Goal: Task Accomplishment & Management: Use online tool/utility

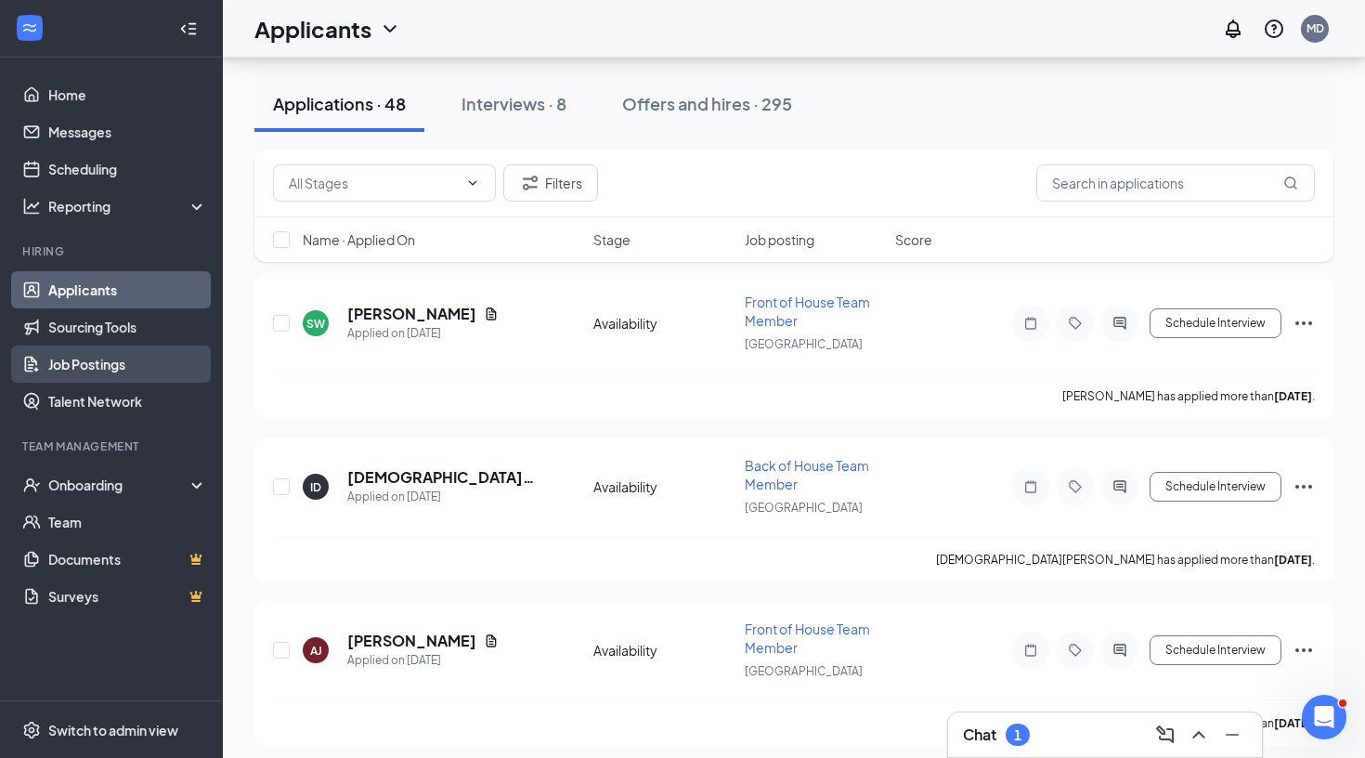
click at [83, 371] on link "Job Postings" at bounding box center [127, 363] width 159 height 37
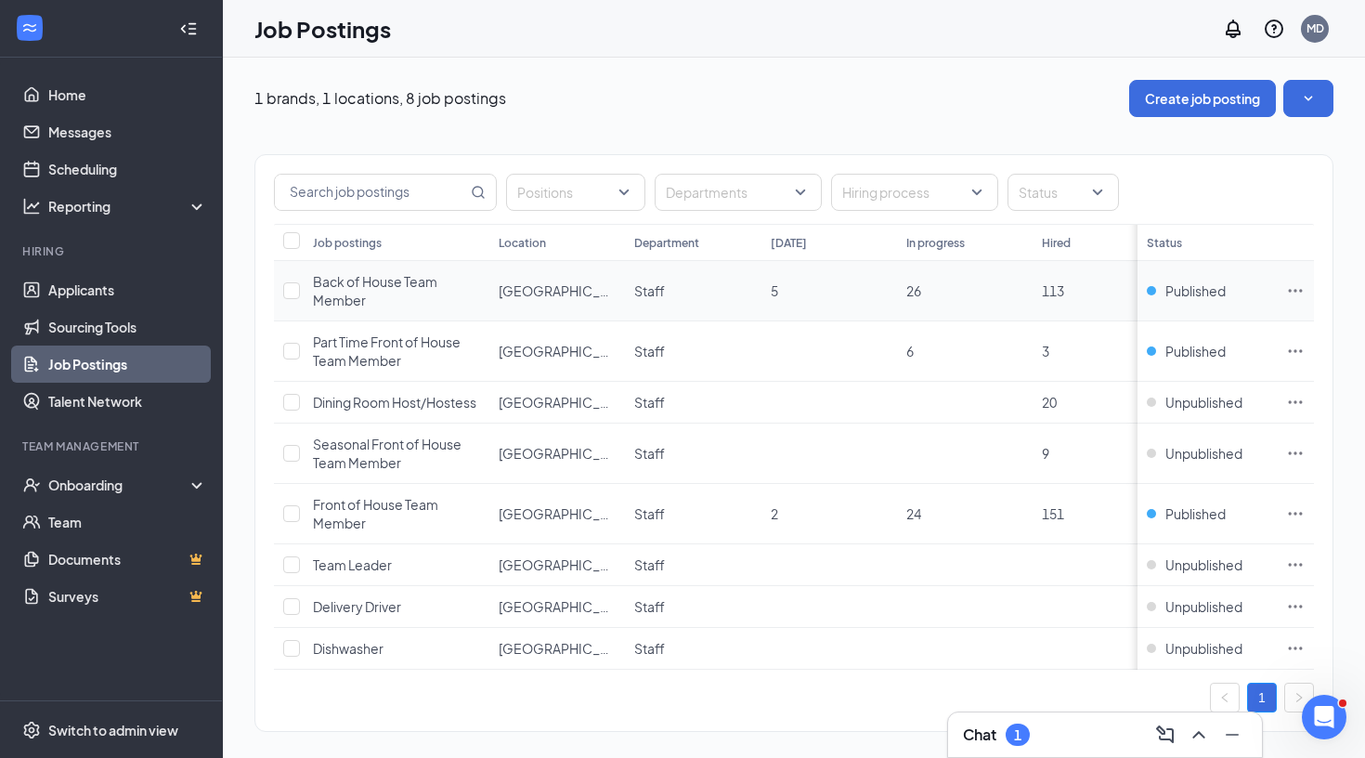
click at [381, 287] on span "Back of House Team Member" at bounding box center [375, 290] width 124 height 35
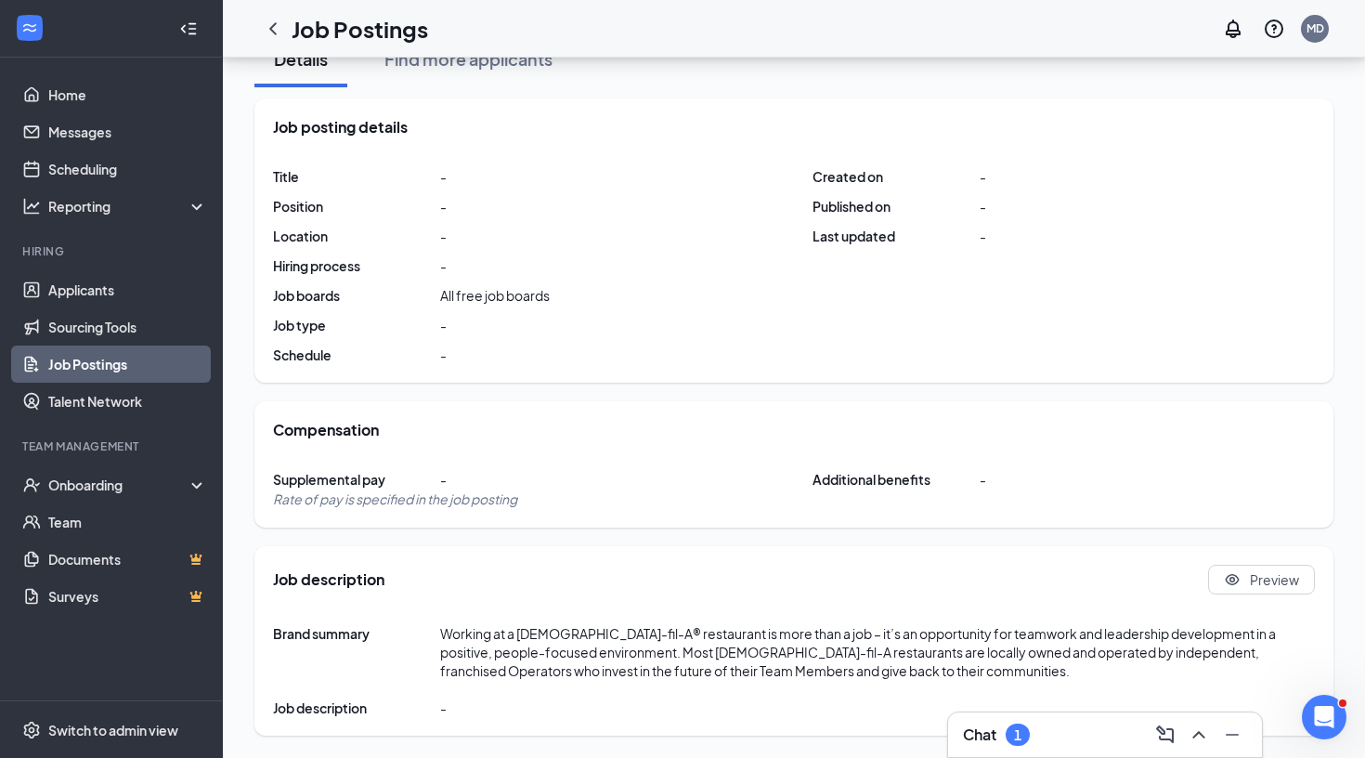
scroll to position [198, 0]
click at [1275, 591] on button "Preview" at bounding box center [1261, 580] width 107 height 30
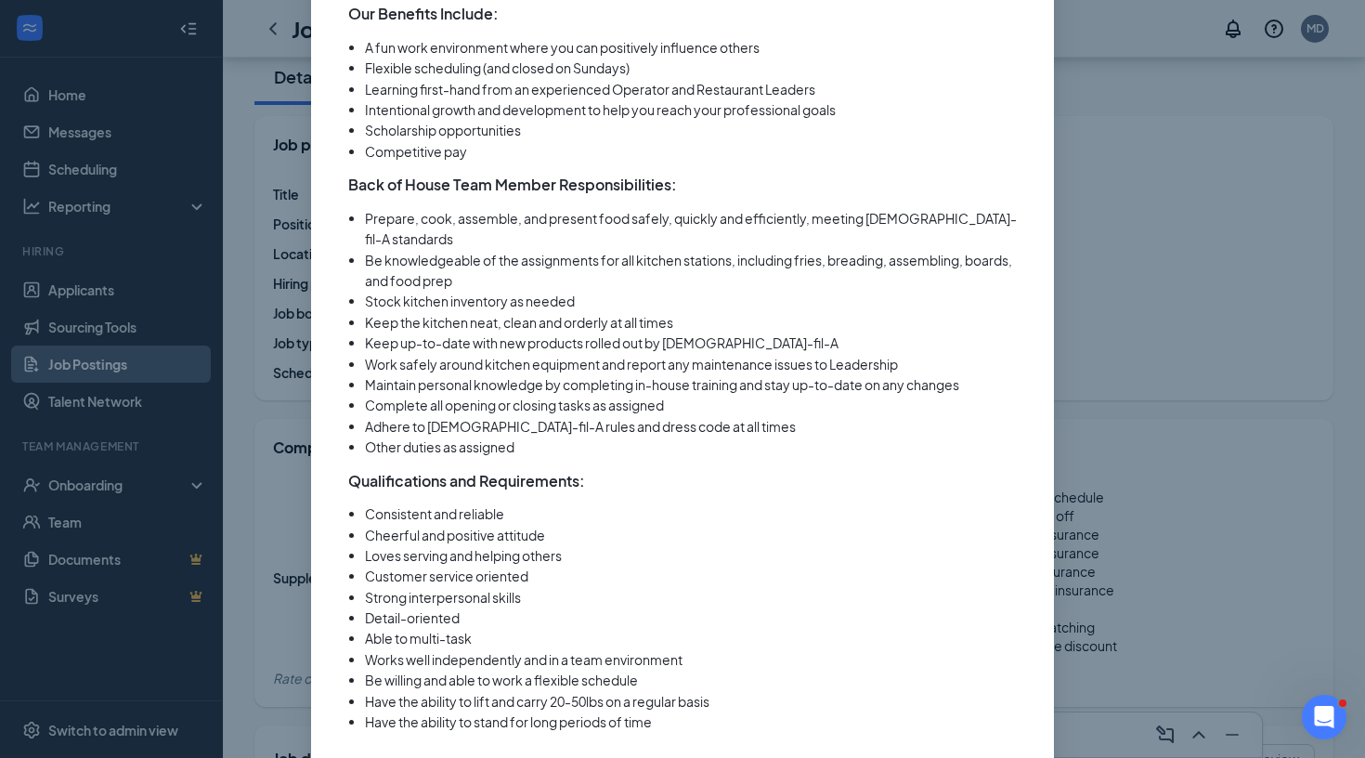
scroll to position [658, 0]
click at [665, 437] on li "Other duties as assigned" at bounding box center [691, 447] width 652 height 20
click at [1322, 447] on div "Back of House Team Member Full Time ‧ Part Time ‧ On site Close About [DEMOGRAP…" at bounding box center [682, 379] width 1365 height 758
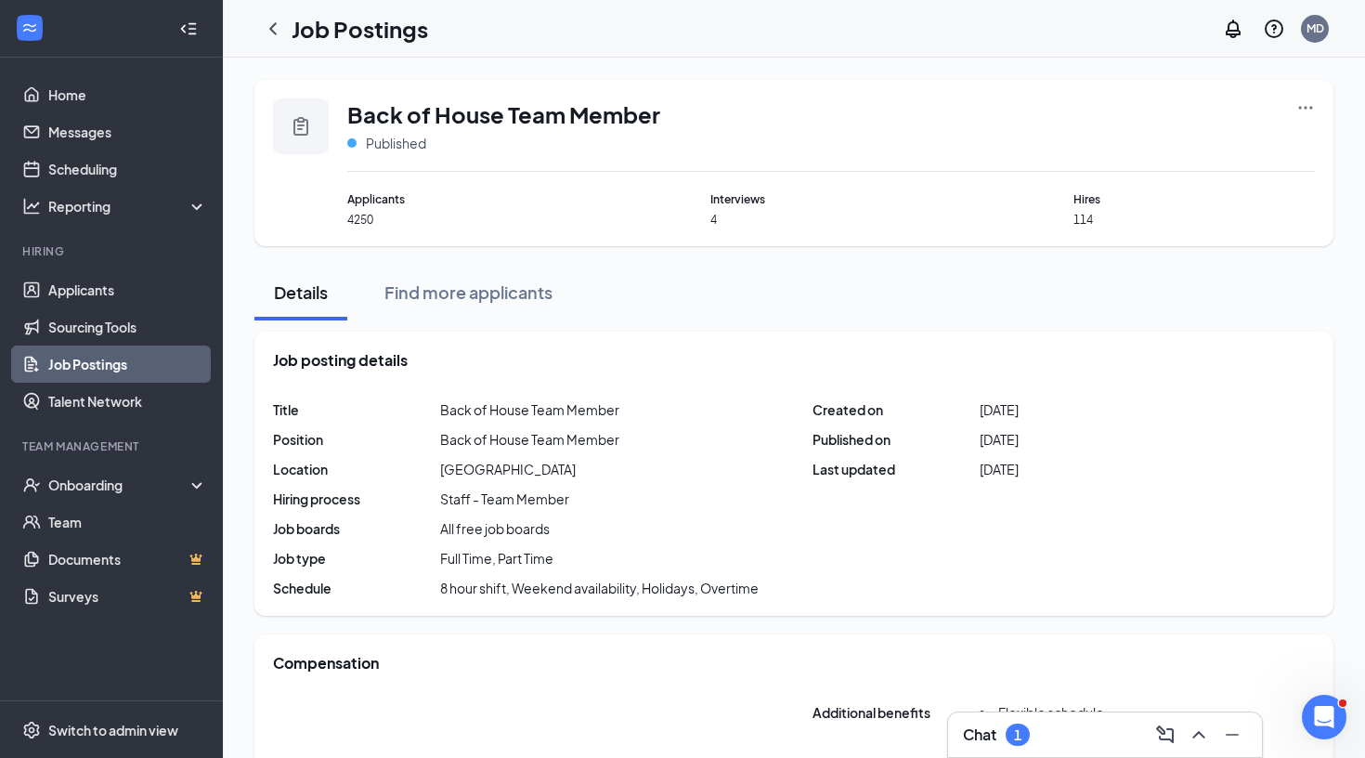
click at [1302, 111] on icon "Ellipses" at bounding box center [1305, 107] width 19 height 19
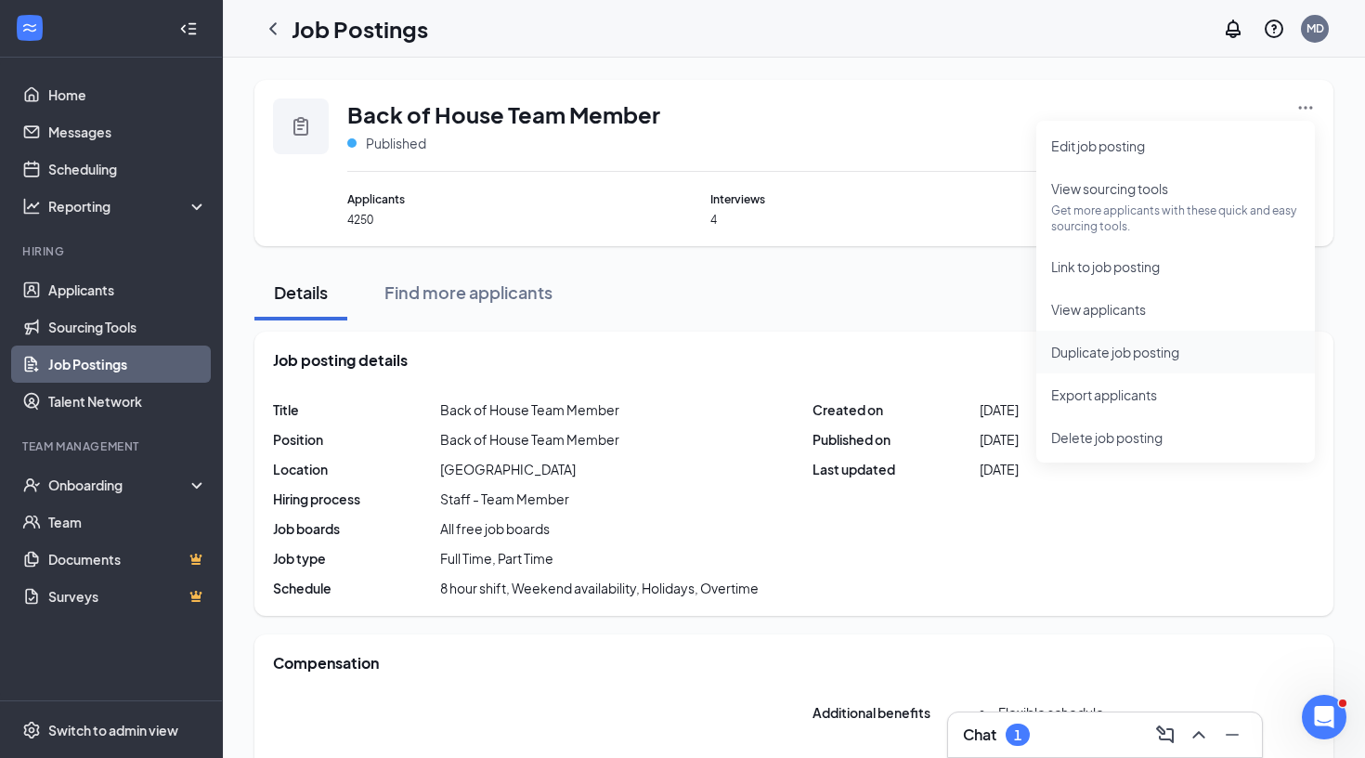
click at [1122, 352] on span "Duplicate job posting" at bounding box center [1115, 352] width 128 height 17
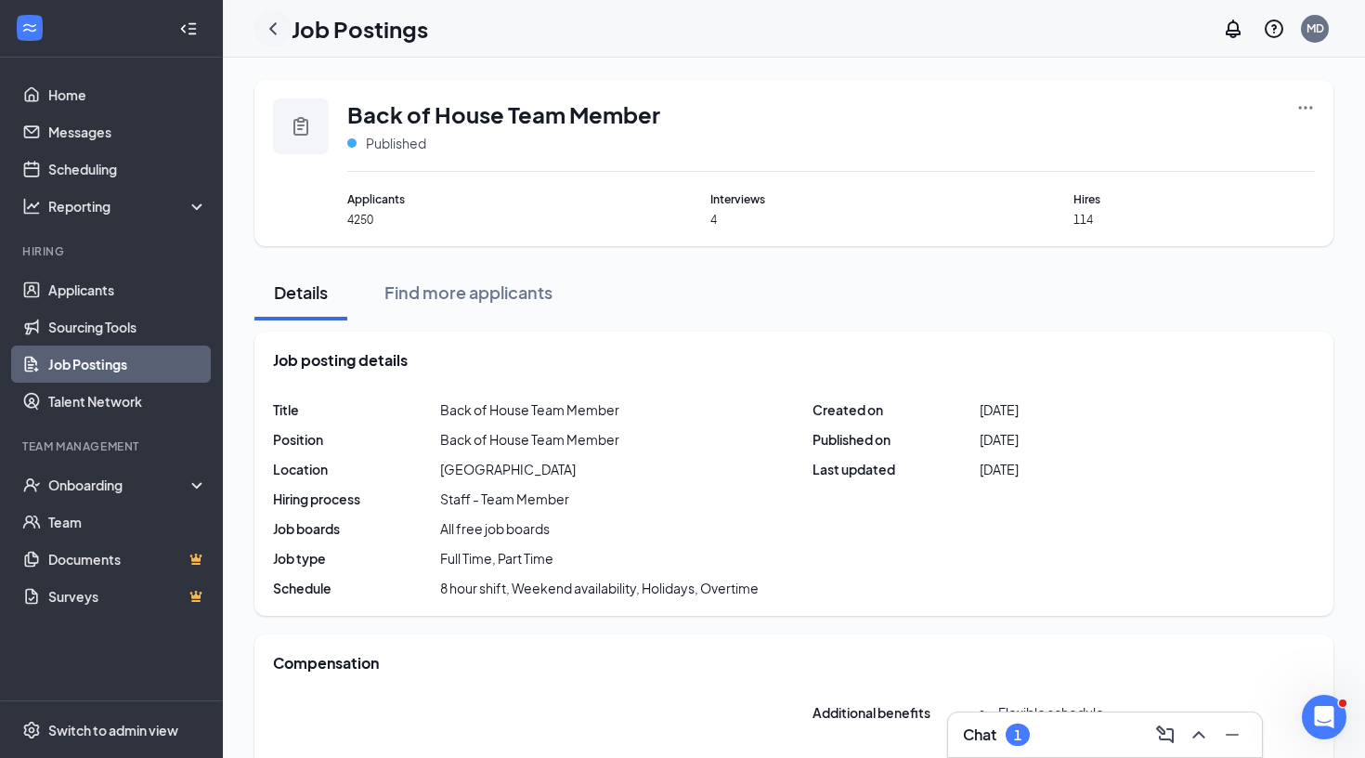
click at [280, 33] on icon "ChevronLeft" at bounding box center [273, 29] width 22 height 22
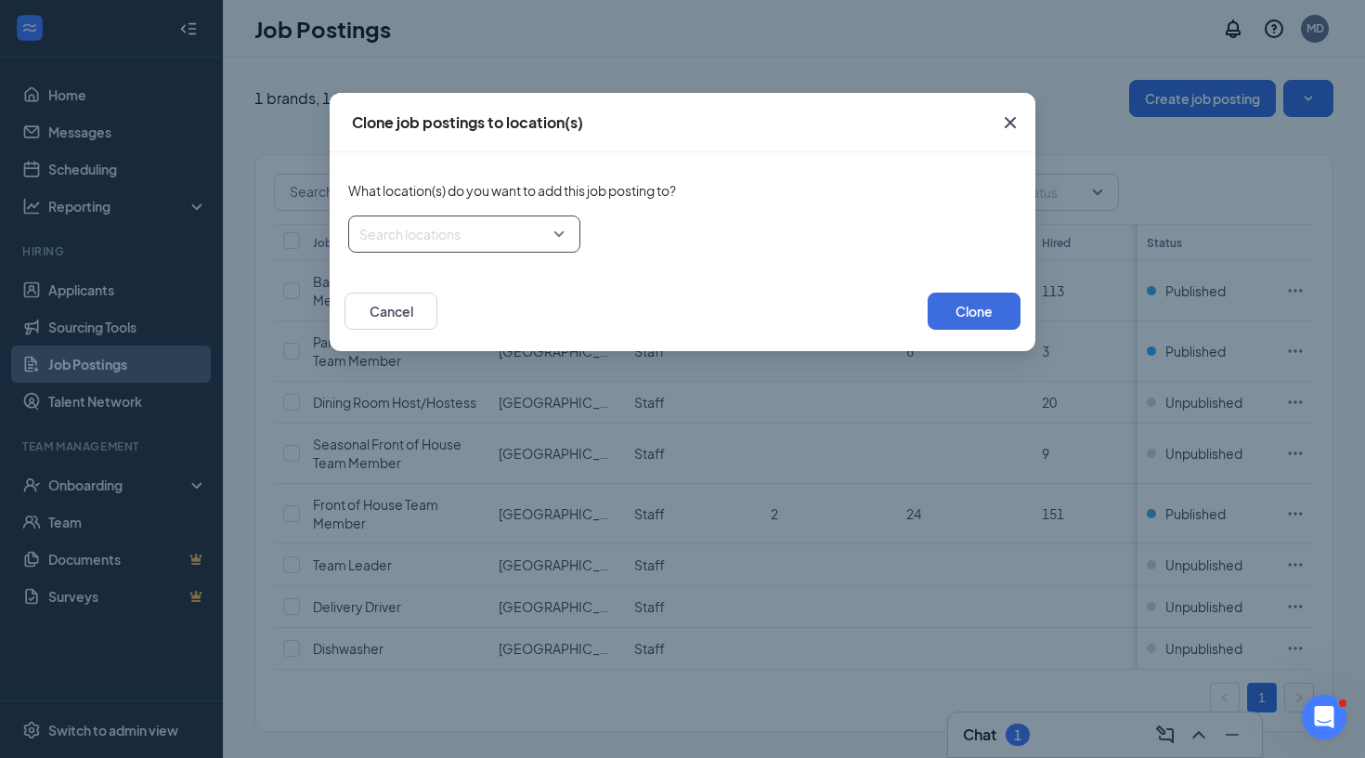
click at [539, 236] on div at bounding box center [458, 234] width 197 height 30
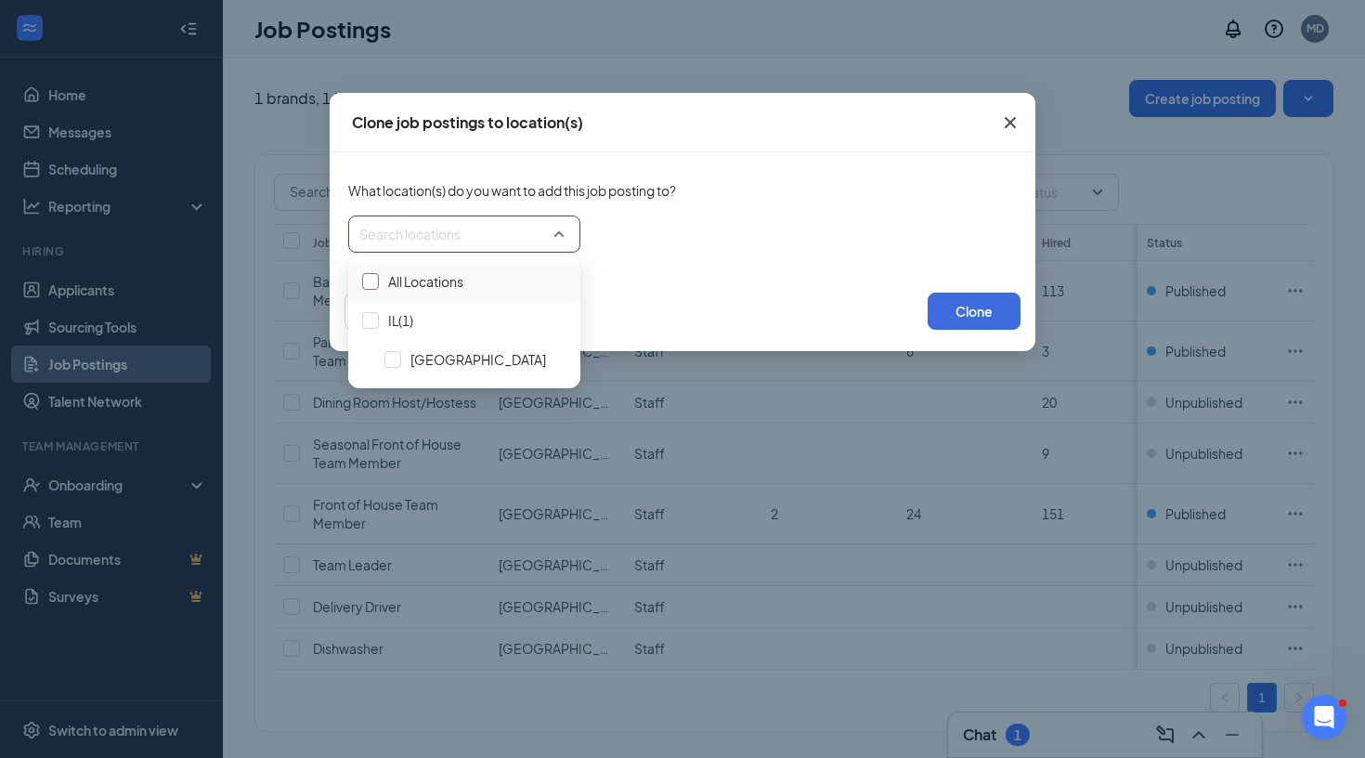
click at [370, 280] on div at bounding box center [370, 281] width 17 height 17
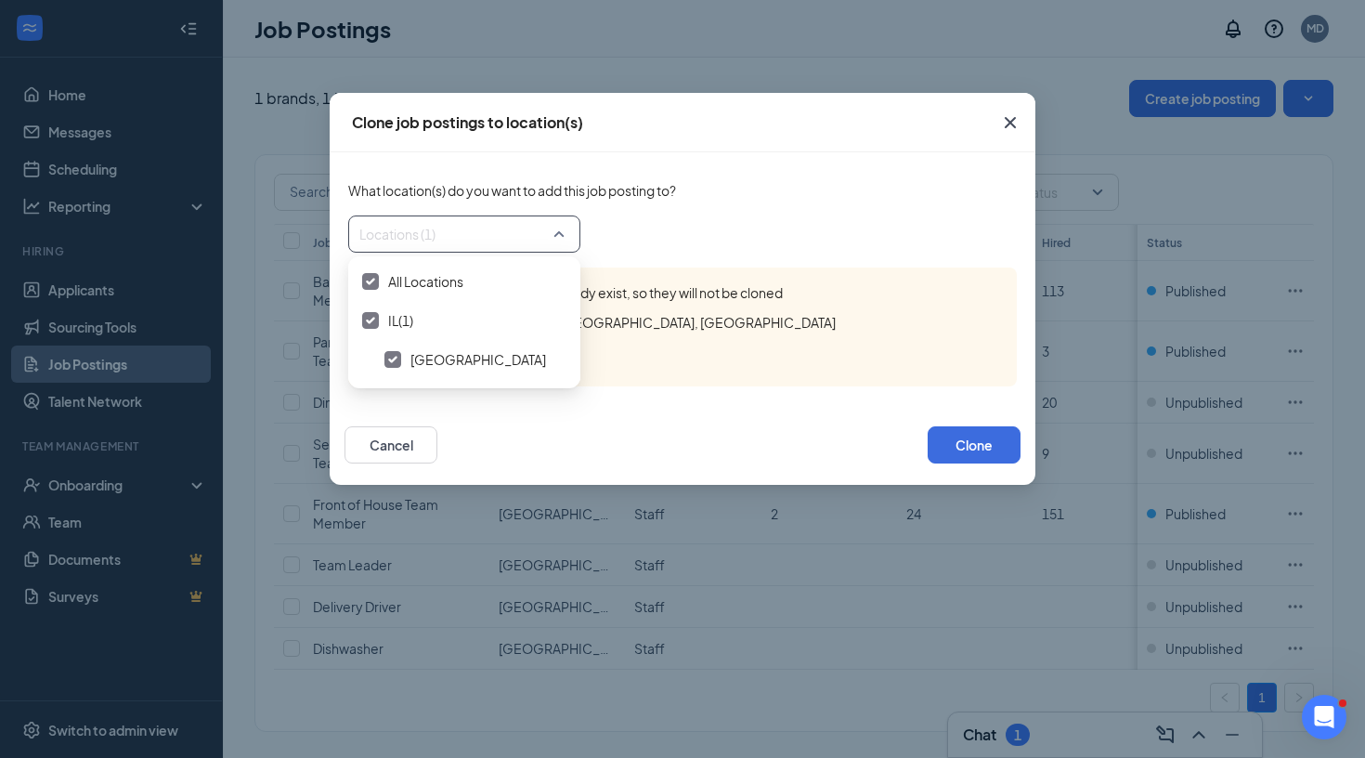
click at [801, 331] on div "The following job postings already exist, so they will not be cloned [GEOGRAPHI…" at bounding box center [682, 326] width 669 height 119
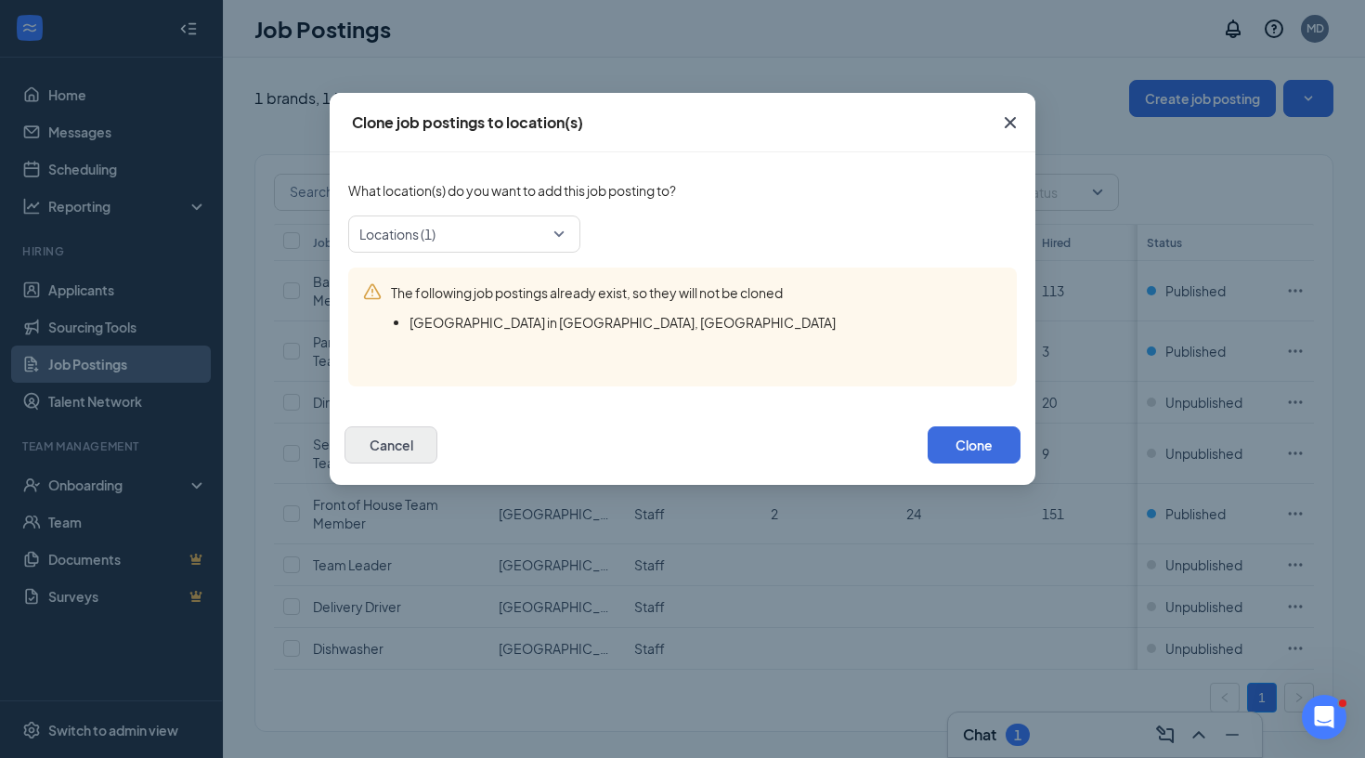
click at [394, 439] on button "Cancel" at bounding box center [391, 444] width 93 height 37
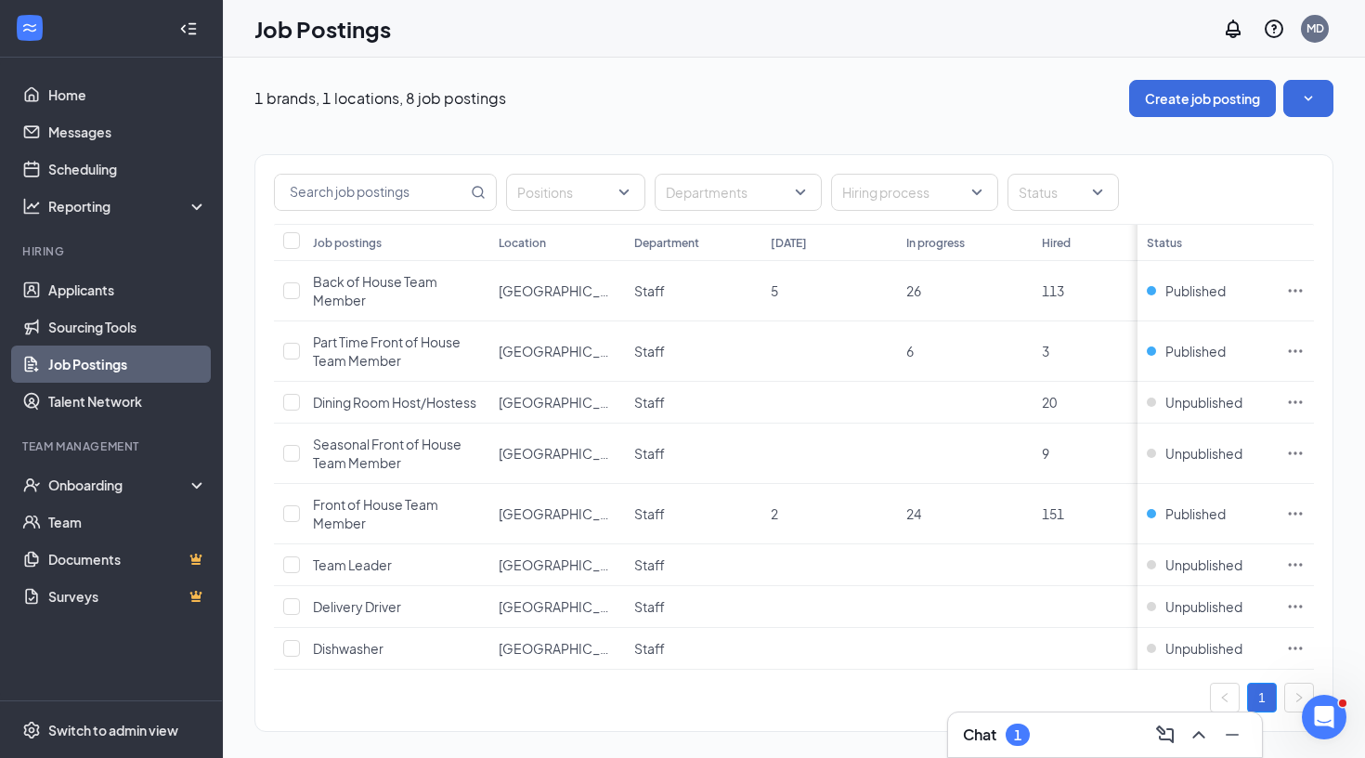
click at [71, 369] on link "Job Postings" at bounding box center [127, 363] width 159 height 37
click at [130, 722] on div "Switch to admin view" at bounding box center [113, 730] width 130 height 19
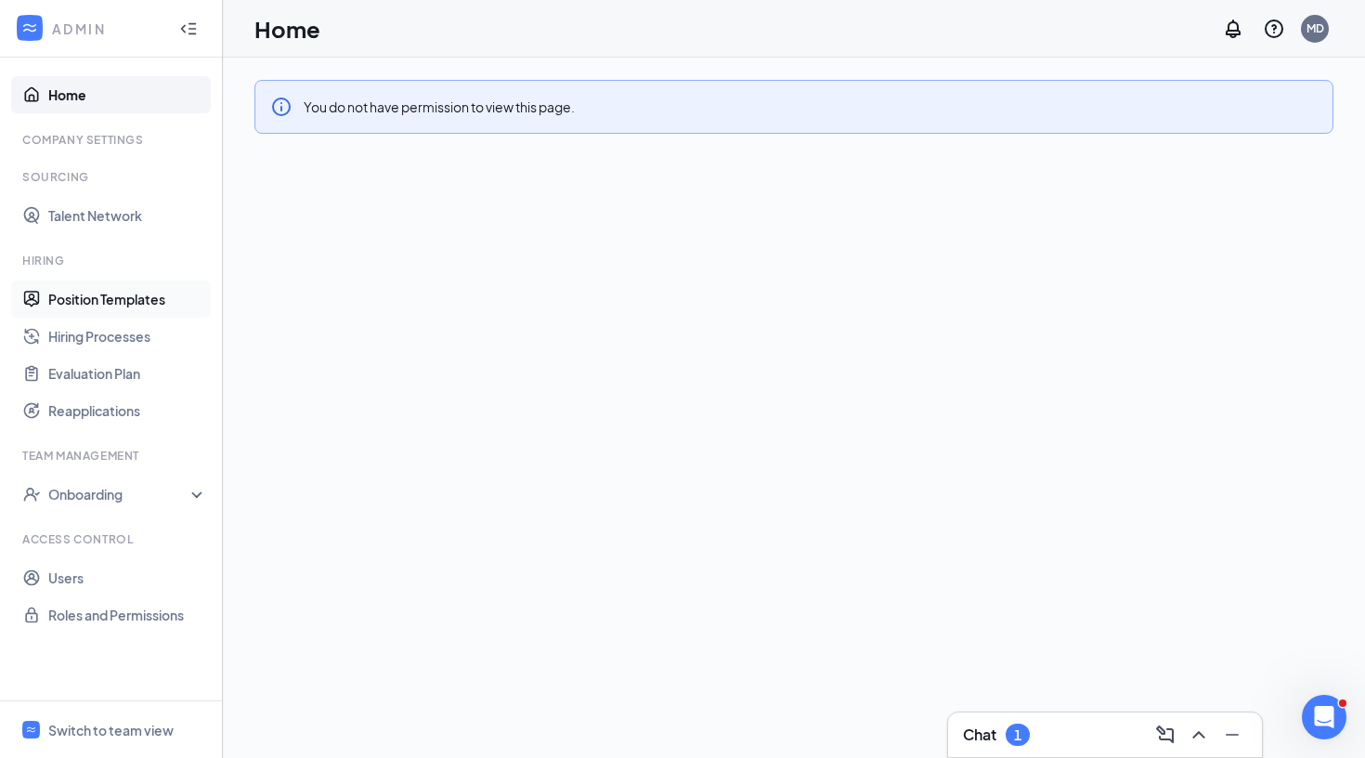
click at [96, 302] on link "Position Templates" at bounding box center [127, 298] width 159 height 37
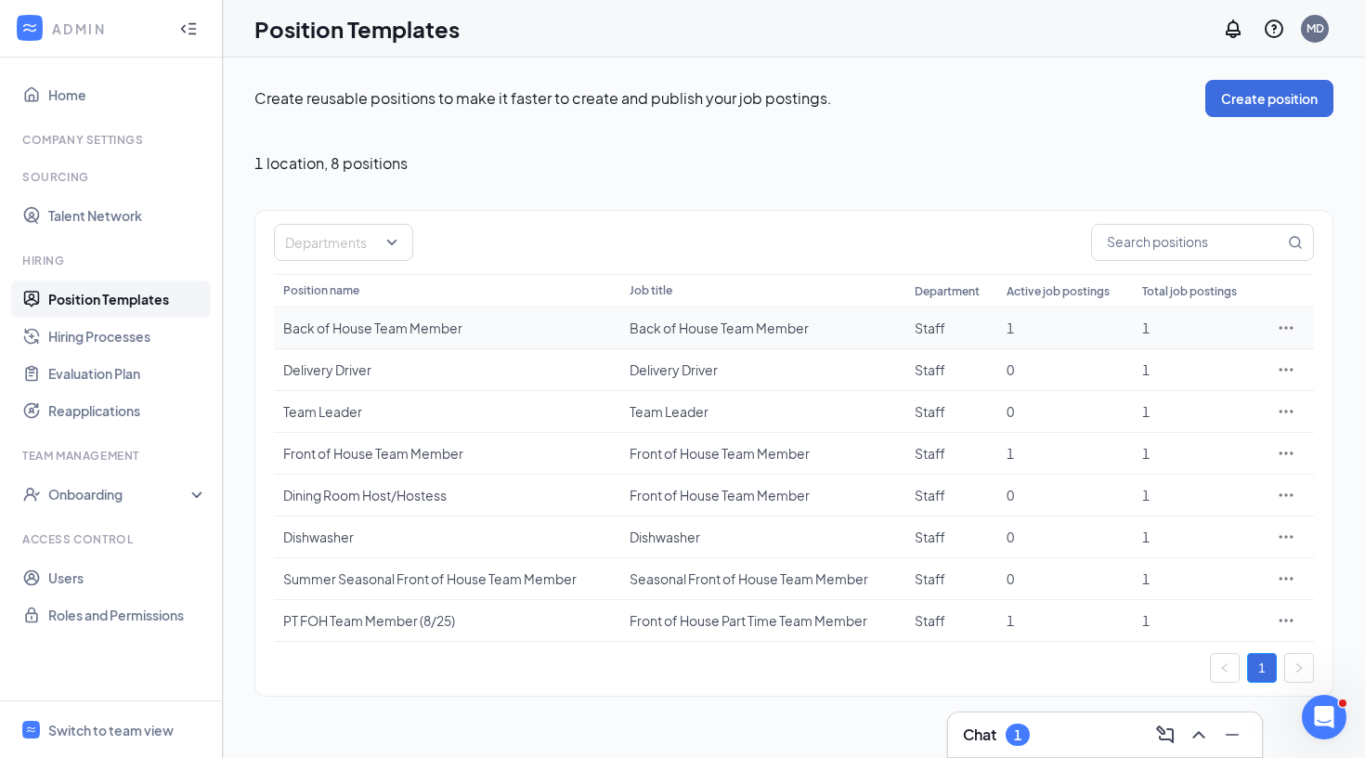
click at [1278, 327] on icon "Ellipses" at bounding box center [1286, 328] width 19 height 19
click at [1188, 408] on span "Duplicate" at bounding box center [1201, 408] width 160 height 20
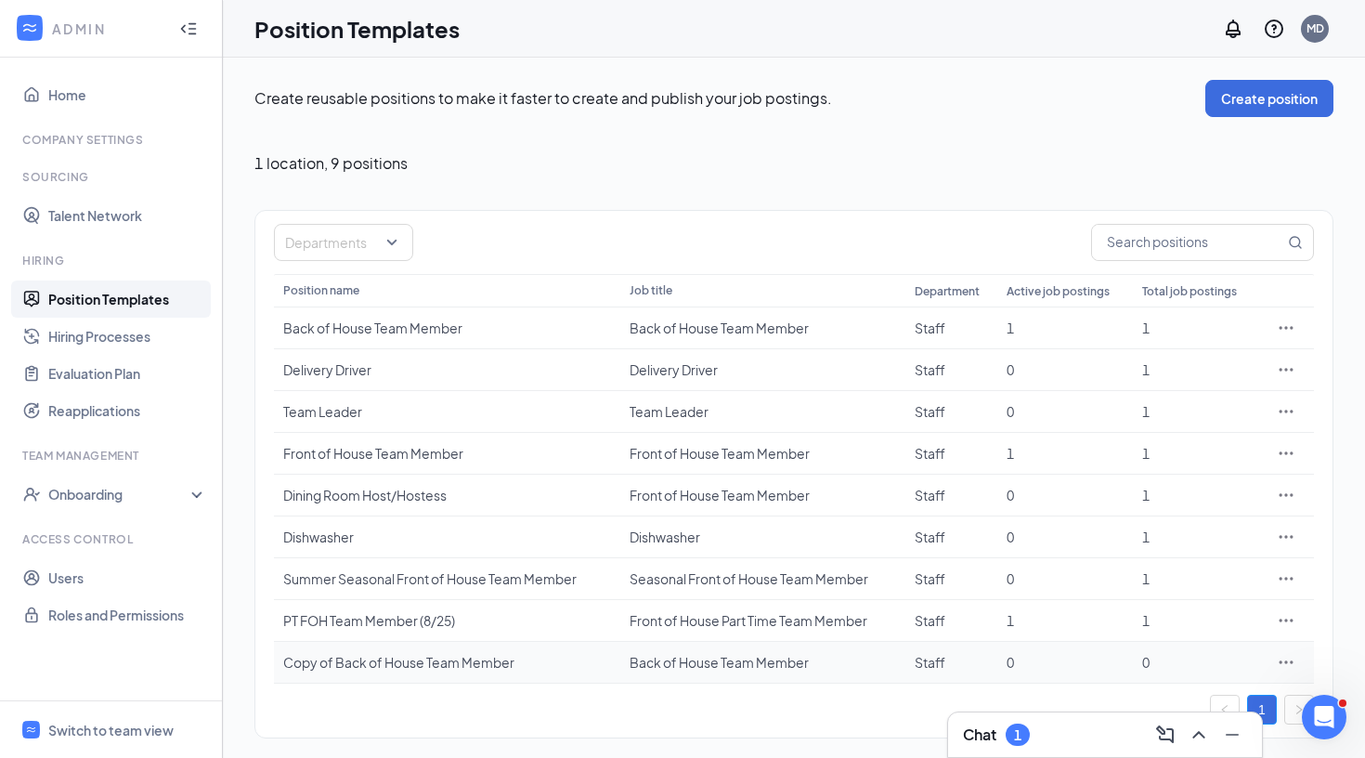
click at [497, 657] on div "Copy of Back of House Team Member" at bounding box center [447, 662] width 328 height 19
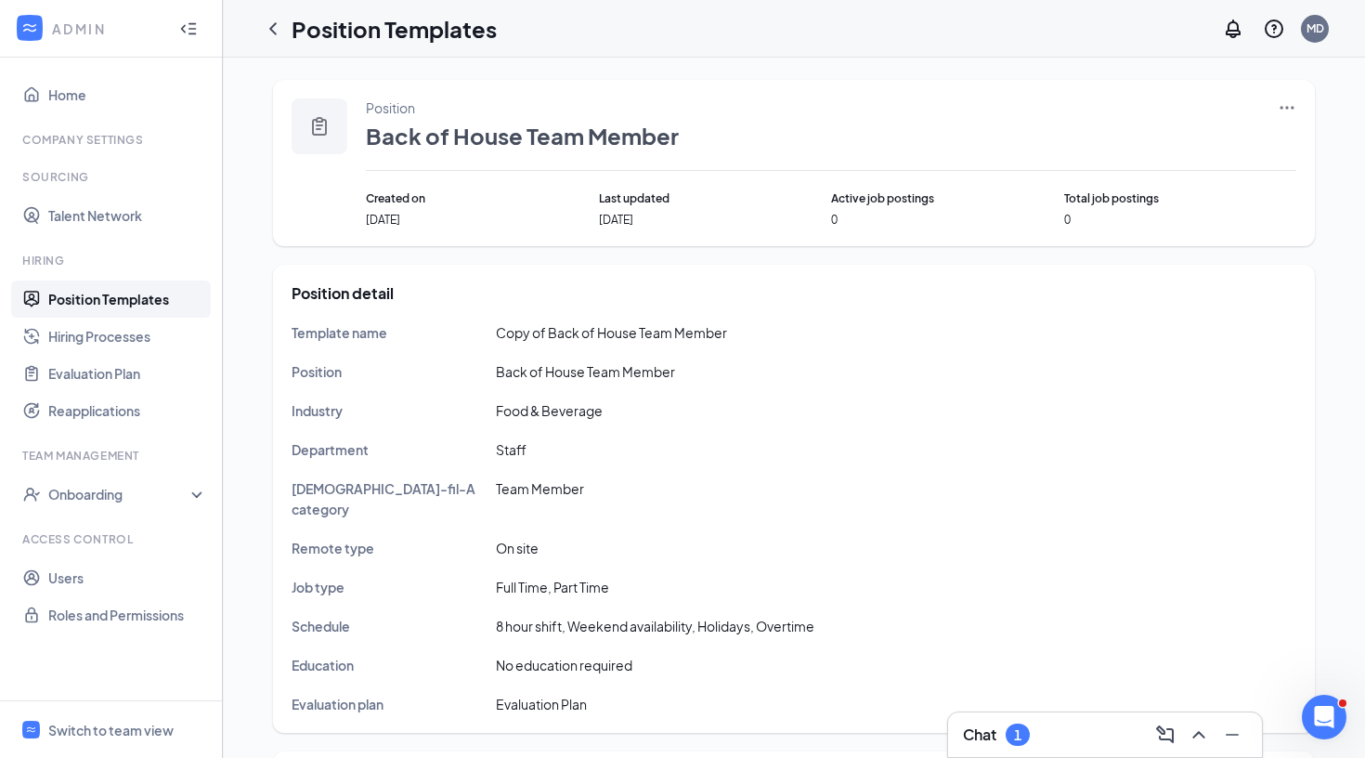
click at [1296, 116] on icon "Ellipses" at bounding box center [1287, 107] width 19 height 19
click at [1140, 146] on span "Edit" at bounding box center [1134, 145] width 24 height 17
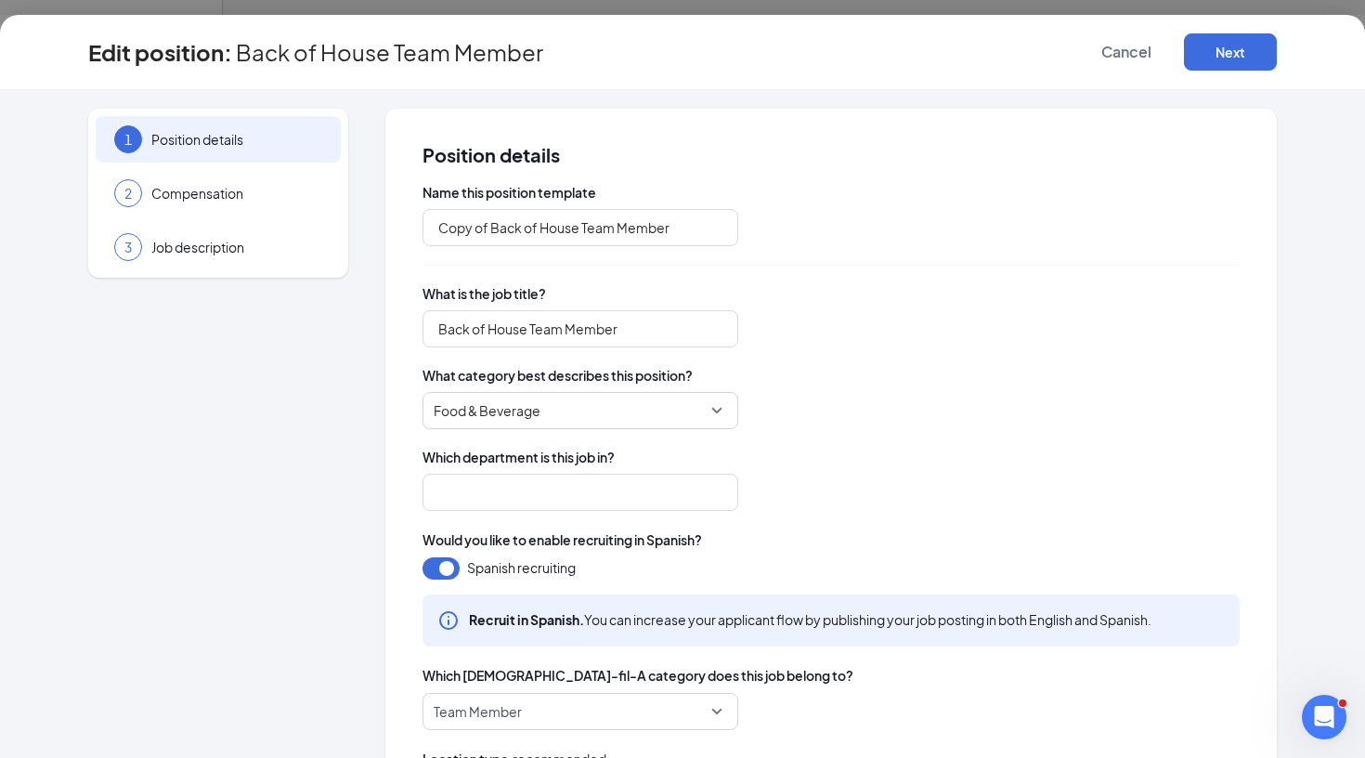
type input "Staff"
drag, startPoint x: 580, startPoint y: 230, endPoint x: 408, endPoint y: 230, distance: 172.7
type input "Cleaning/Facilities Team Member"
click at [578, 284] on span "What is the job title?" at bounding box center [831, 293] width 817 height 19
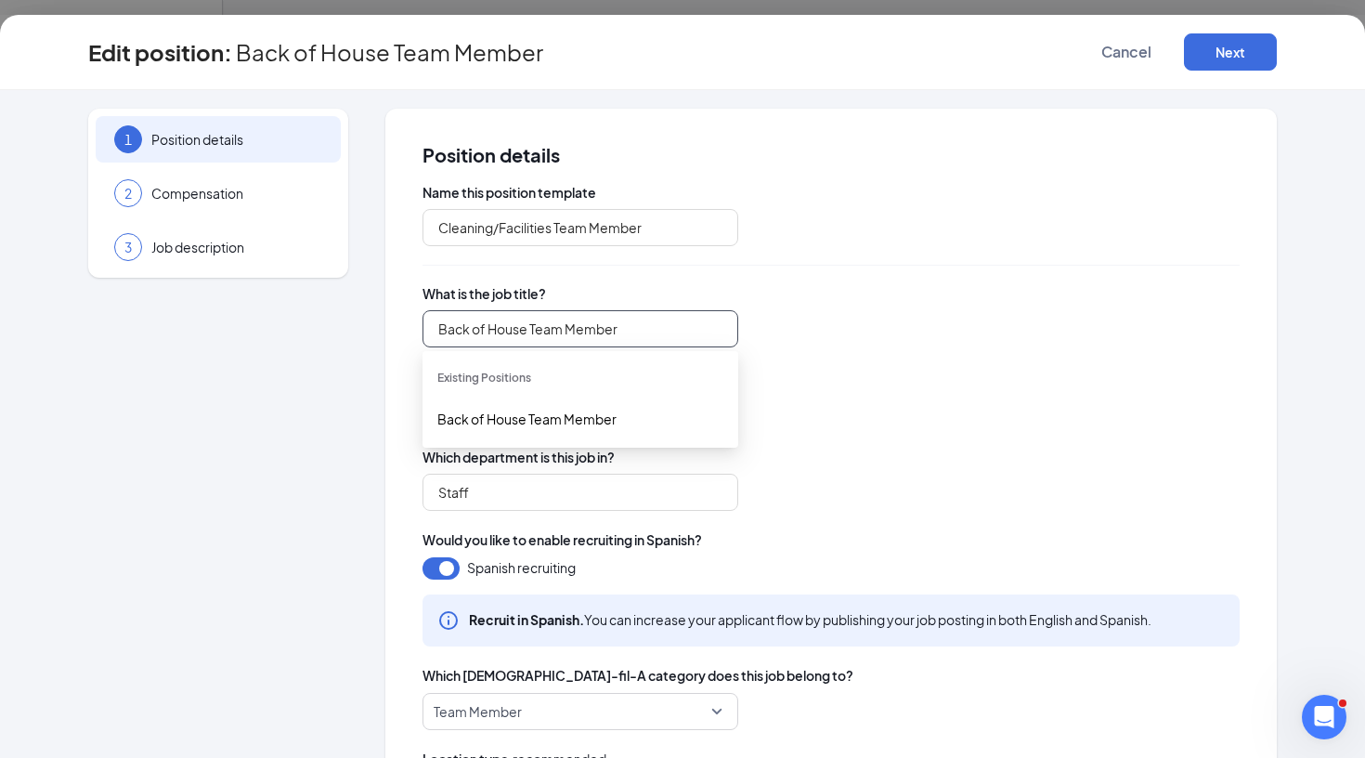
click at [535, 334] on input "Back of House Team Member" at bounding box center [581, 328] width 316 height 37
click at [530, 333] on input "Back of House Team Member" at bounding box center [581, 328] width 316 height 37
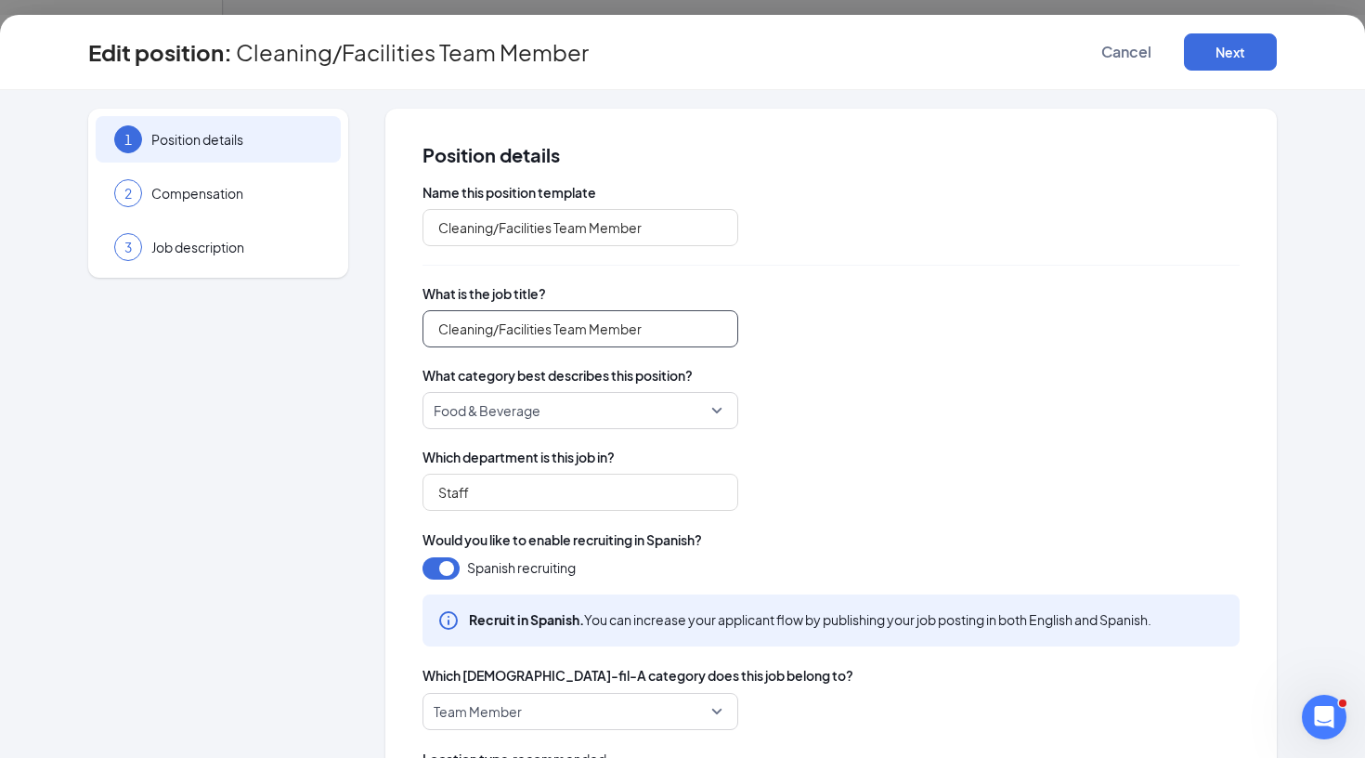
type input "Cleaning/Facilities Team Member"
click at [845, 371] on span "What category best describes this position?" at bounding box center [831, 375] width 817 height 19
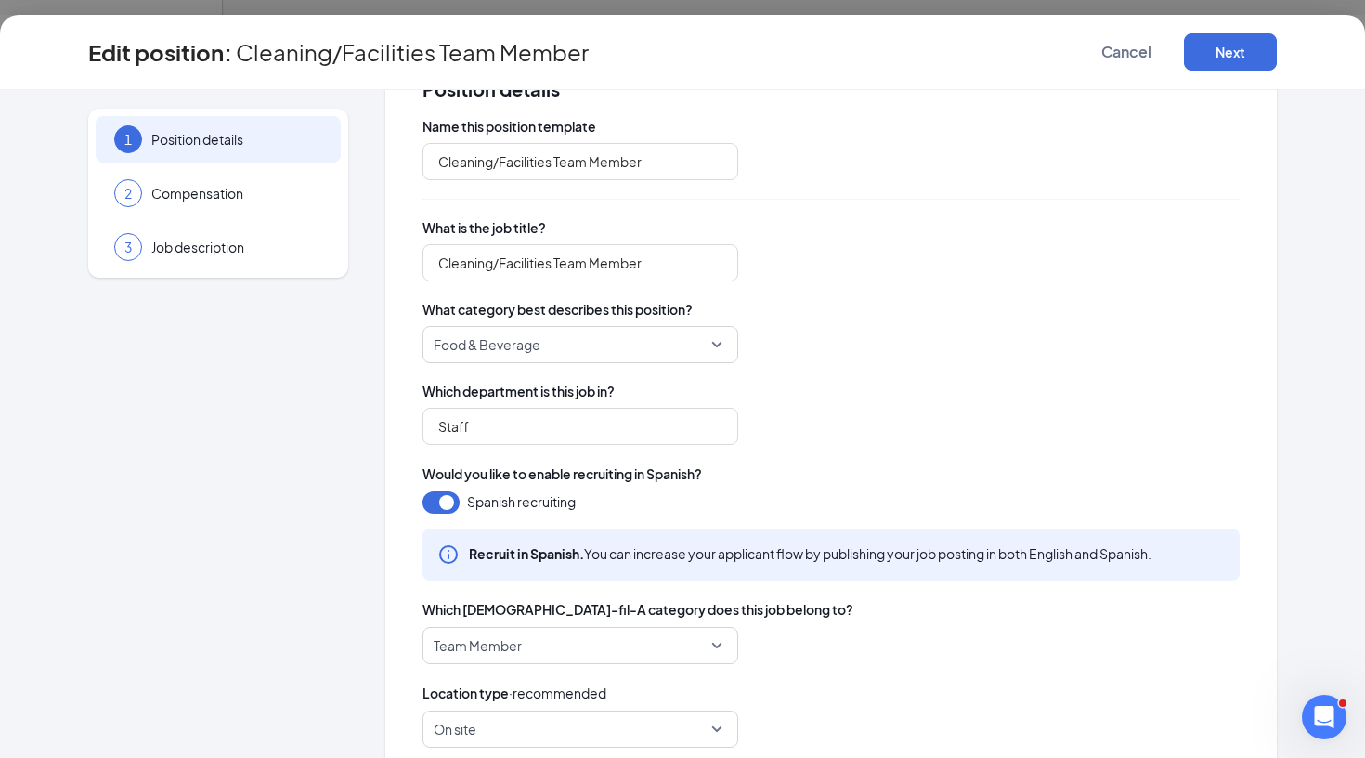
scroll to position [71, 0]
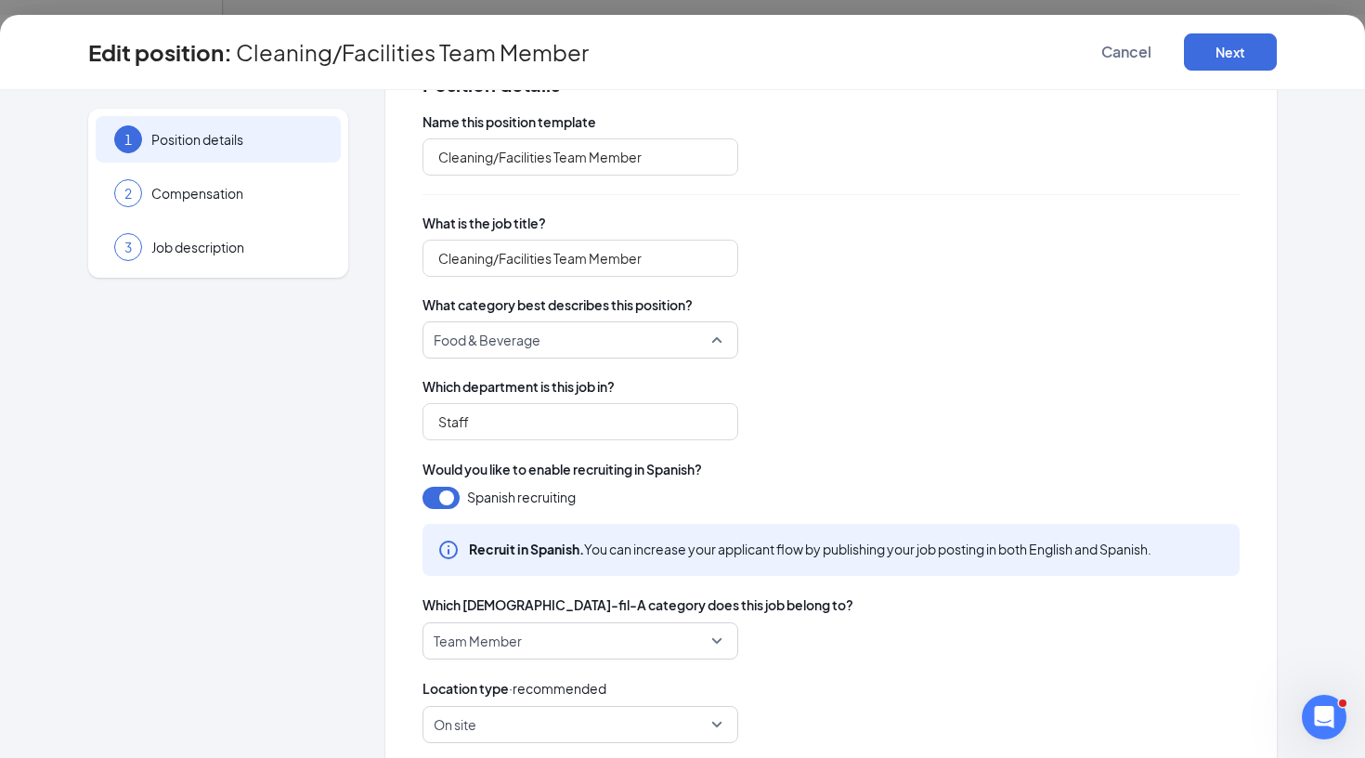
click at [713, 344] on span "Food & Beverage" at bounding box center [580, 339] width 293 height 35
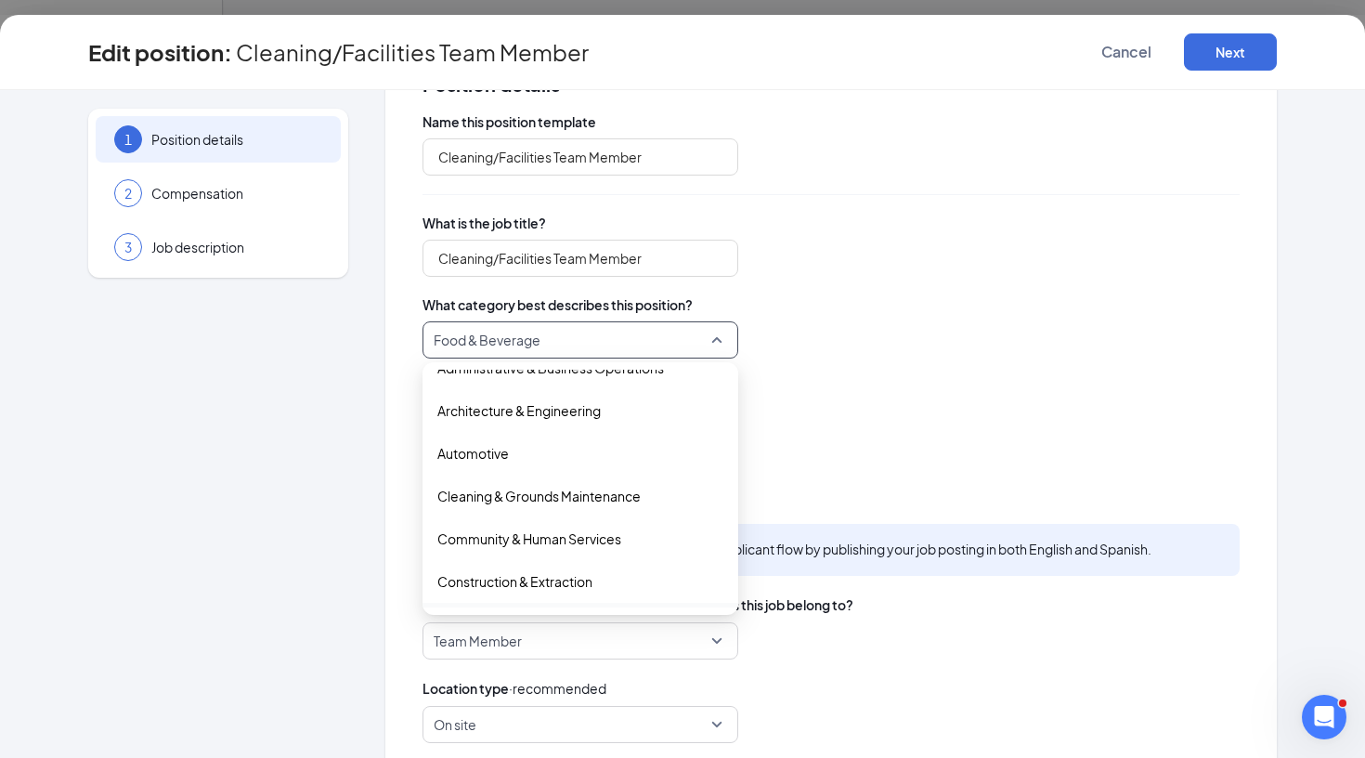
scroll to position [19, 0]
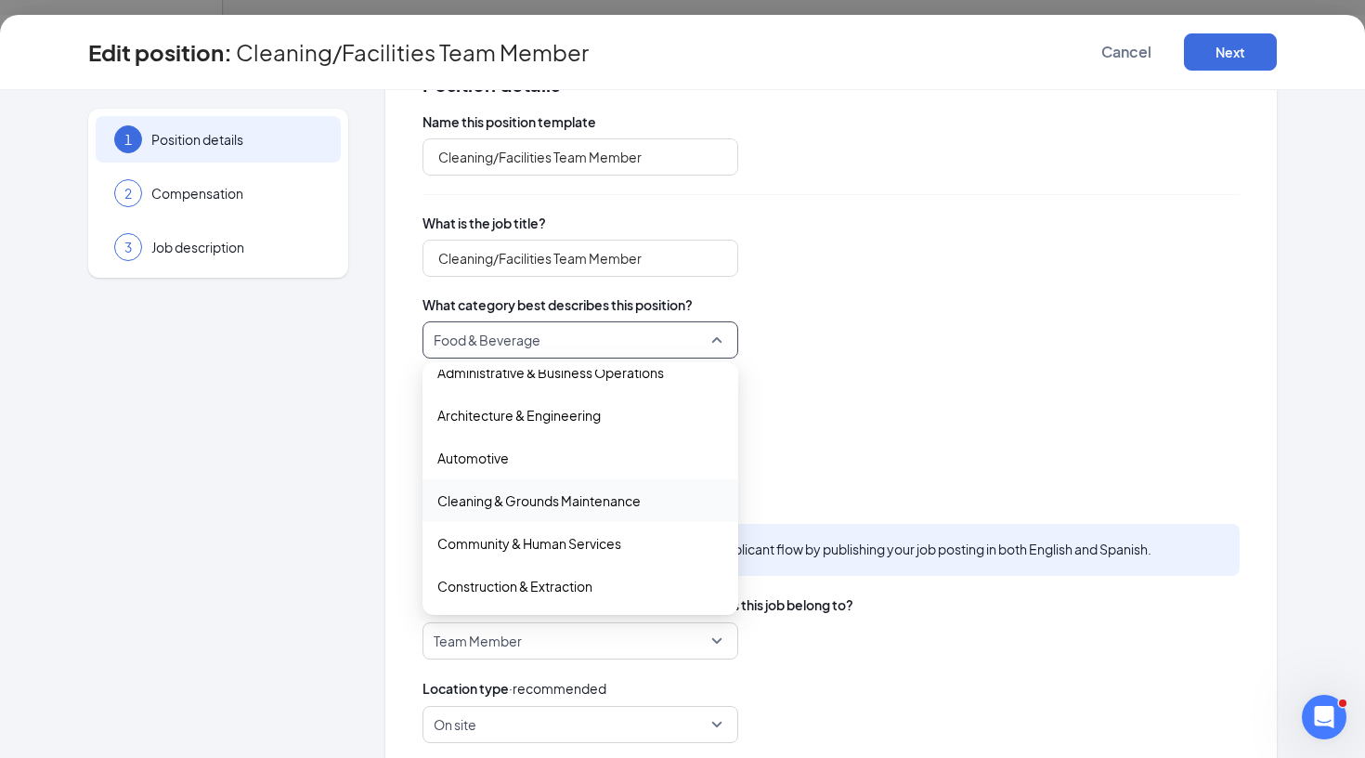
click at [591, 503] on span "Cleaning & Grounds Maintenance" at bounding box center [538, 500] width 203 height 20
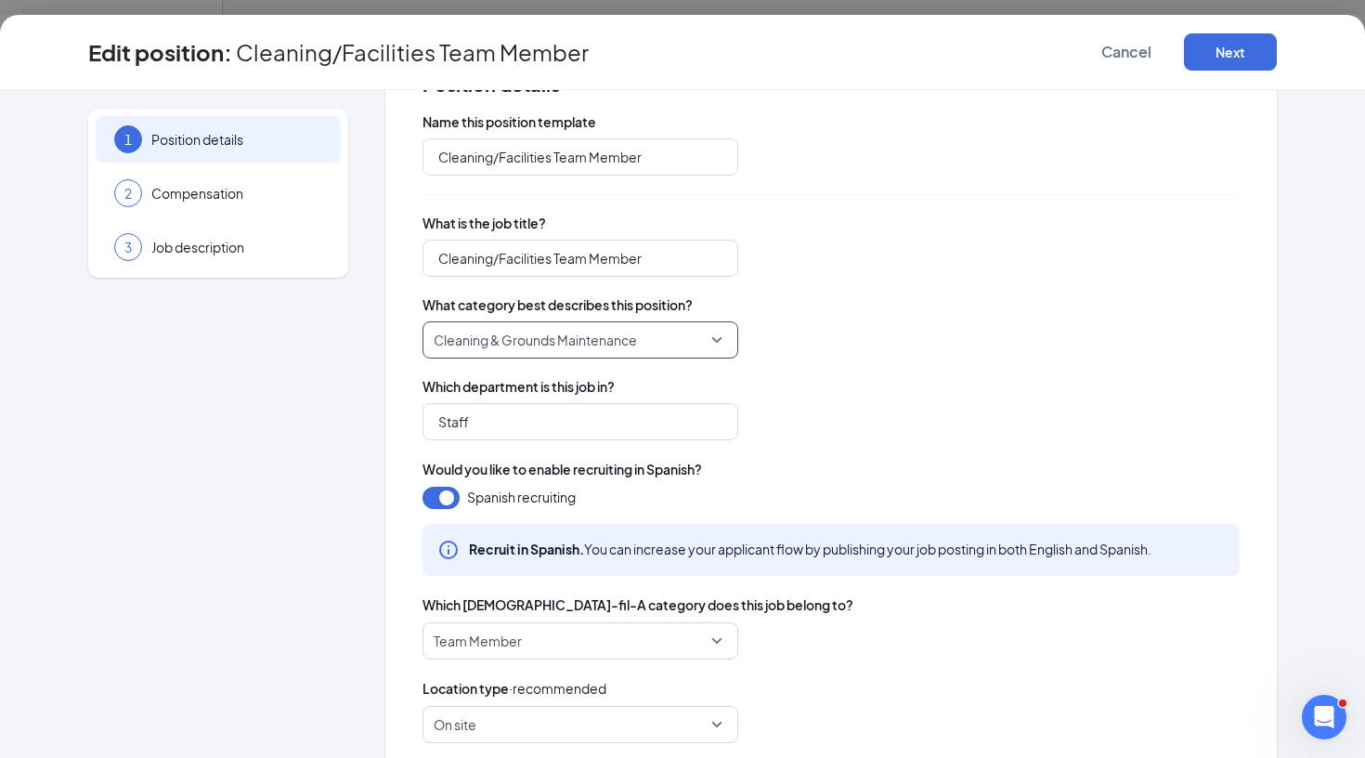
click at [835, 361] on div "Name this position template Cleaning/Facilities Team Member What is the job tit…" at bounding box center [831, 623] width 817 height 1023
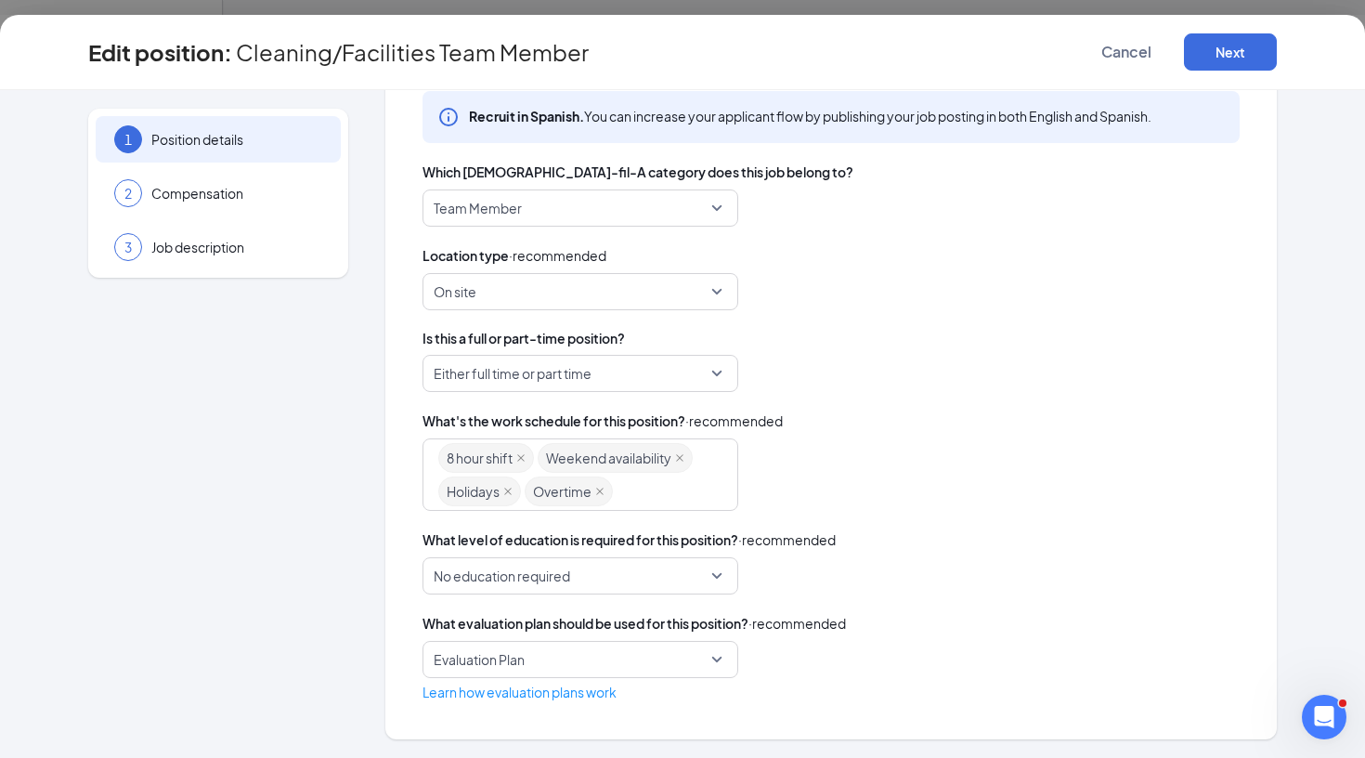
scroll to position [102, 0]
click at [1205, 51] on button "Next" at bounding box center [1230, 51] width 93 height 37
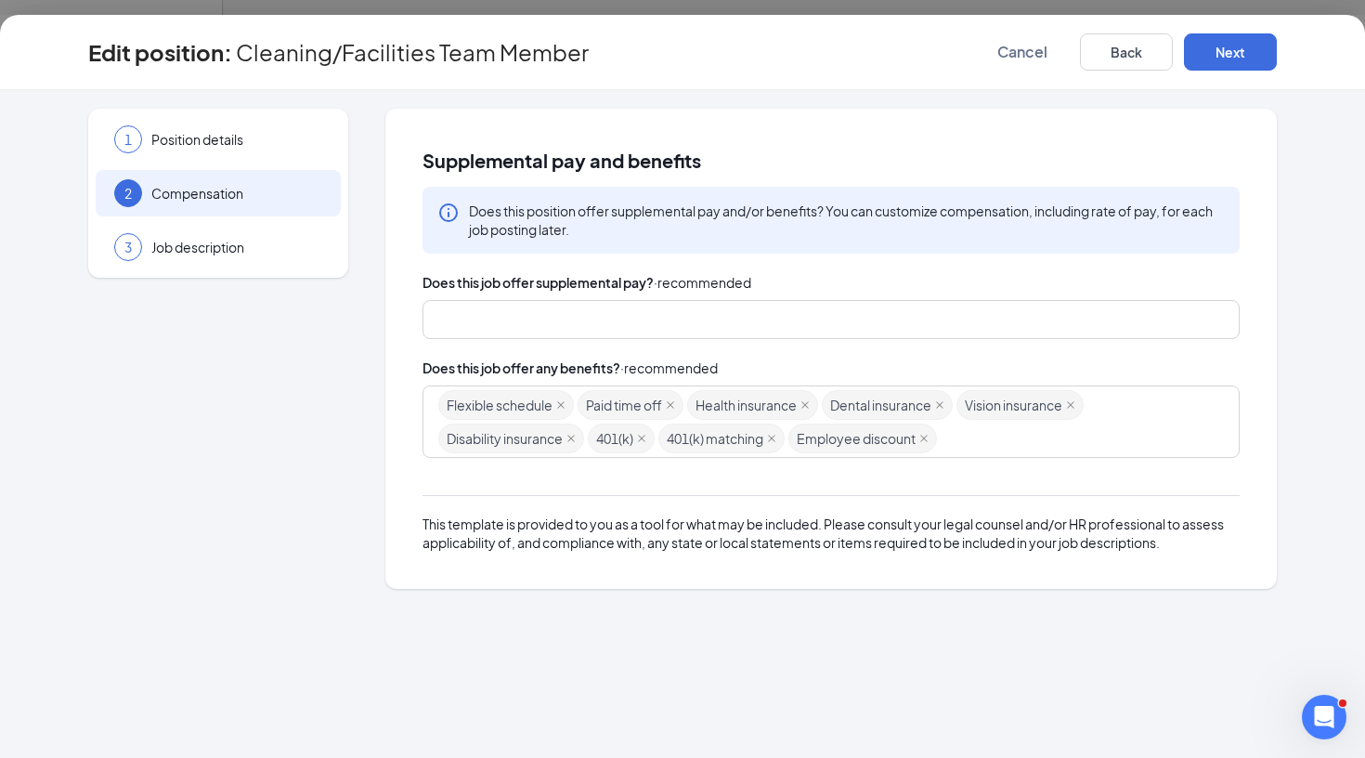
scroll to position [139, 0]
click at [1227, 47] on button "Next" at bounding box center [1230, 51] width 93 height 37
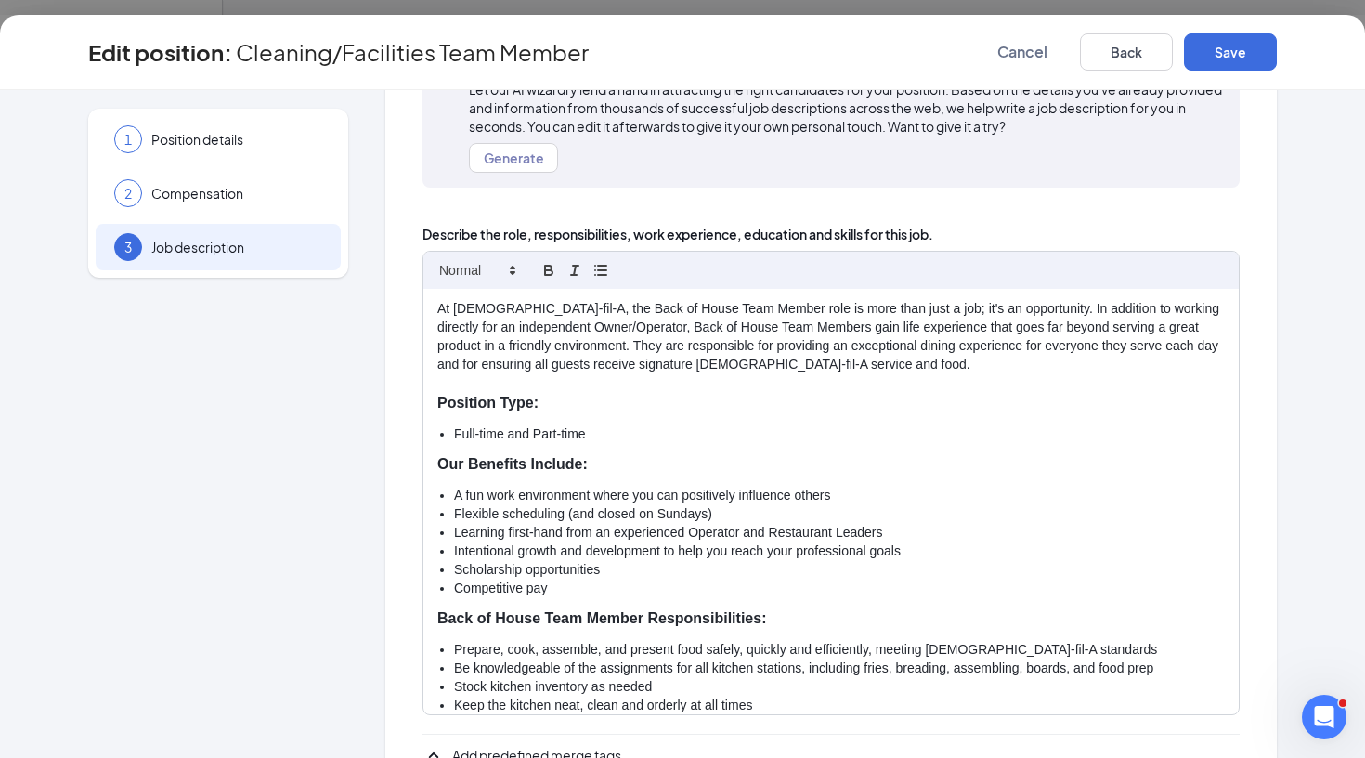
scroll to position [205, 0]
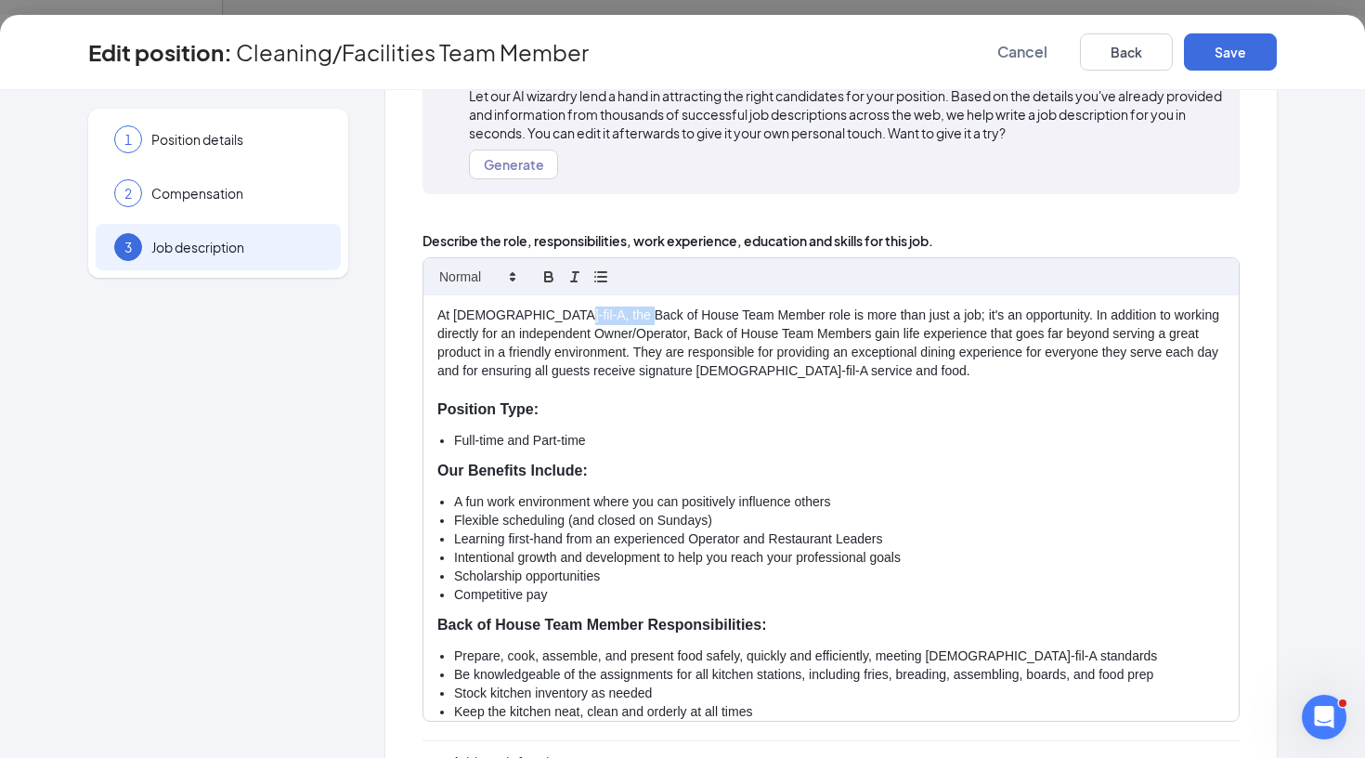
drag, startPoint x: 541, startPoint y: 318, endPoint x: 627, endPoint y: 317, distance: 85.4
click at [627, 317] on p "At [DEMOGRAPHIC_DATA]-fil-A, the Back of House Team Member role is more than ju…" at bounding box center [831, 343] width 788 height 74
click at [873, 365] on p "At [DEMOGRAPHIC_DATA]-fil-A, the Cleaning/Facilities Team Member role is more t…" at bounding box center [831, 343] width 788 height 74
drag, startPoint x: 614, startPoint y: 333, endPoint x: 697, endPoint y: 334, distance: 83.6
click at [697, 334] on p "At [DEMOGRAPHIC_DATA]-fil-A, the Cleaning/Facilities Team Member role is more t…" at bounding box center [831, 343] width 788 height 74
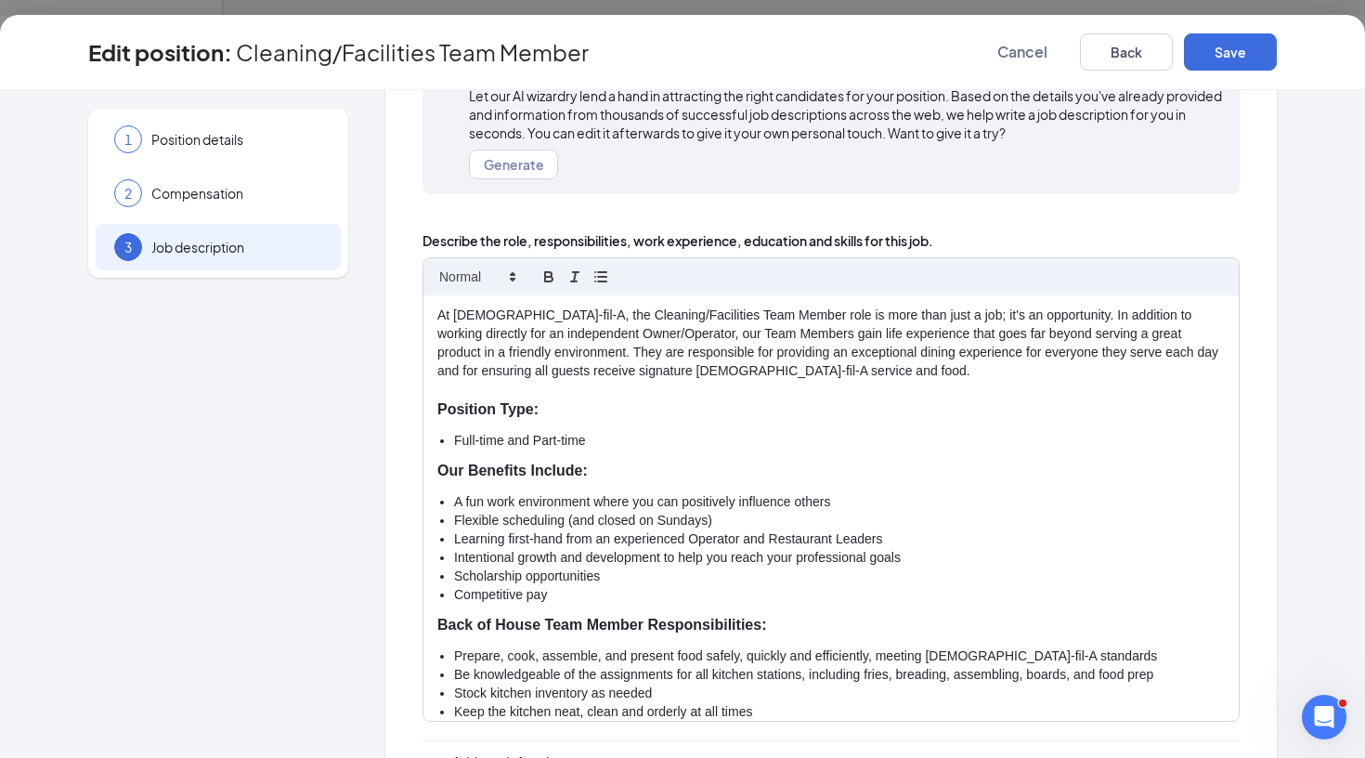
click at [814, 381] on p at bounding box center [831, 390] width 788 height 19
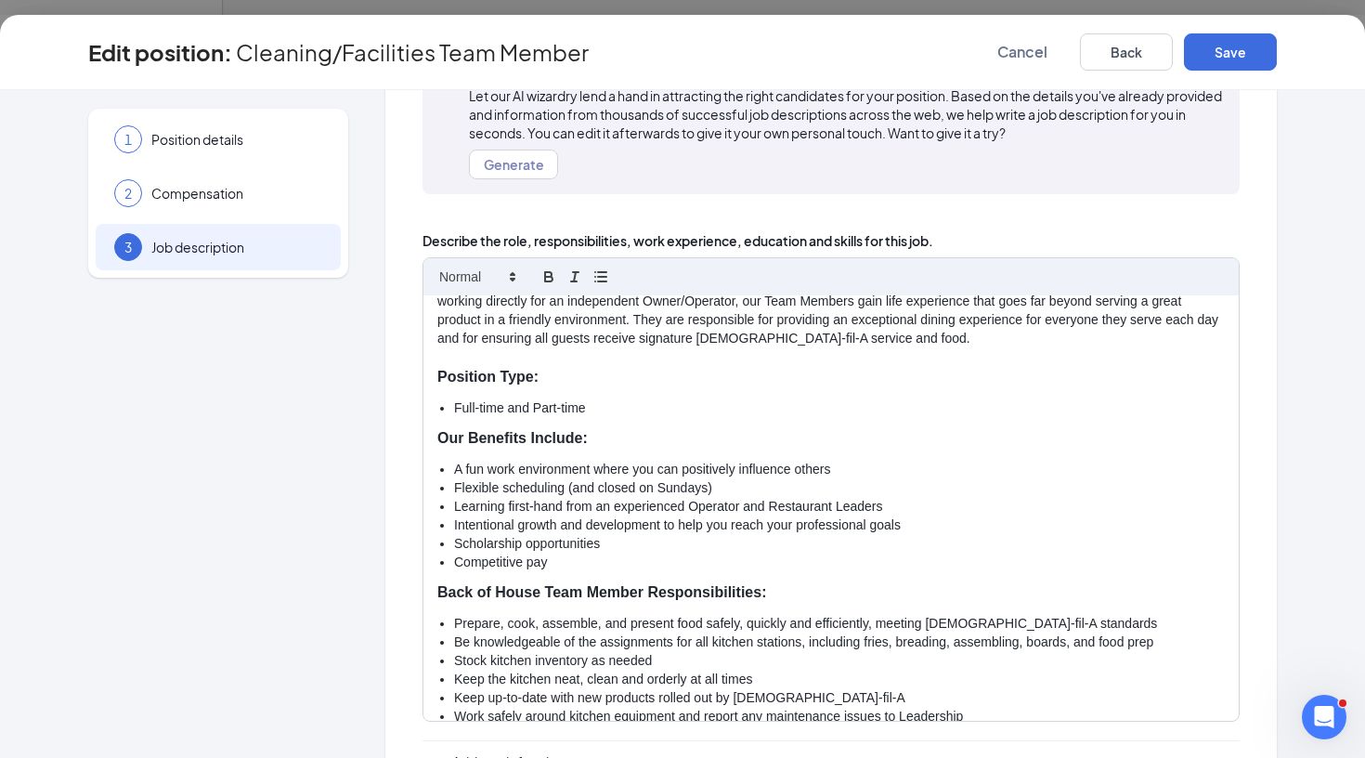
scroll to position [0, 0]
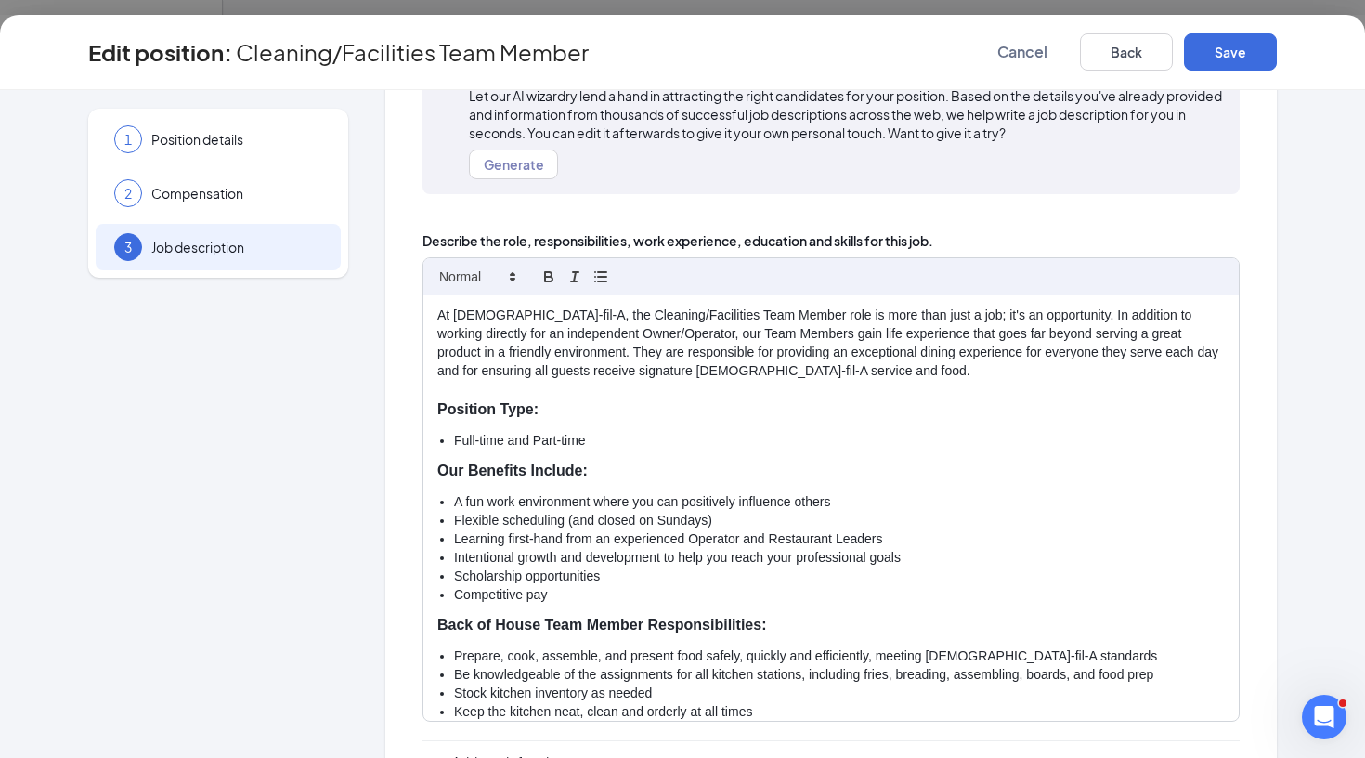
click at [813, 381] on p at bounding box center [831, 390] width 788 height 19
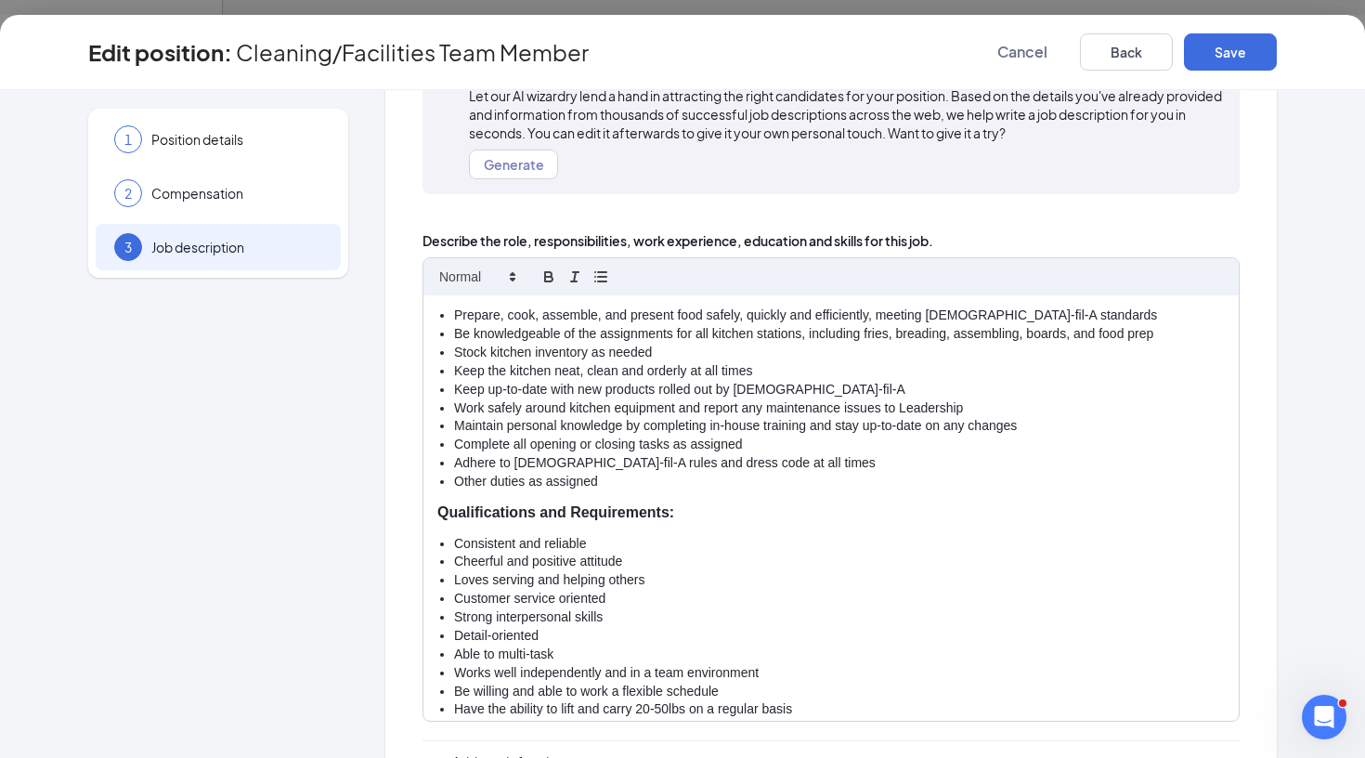
scroll to position [303, 0]
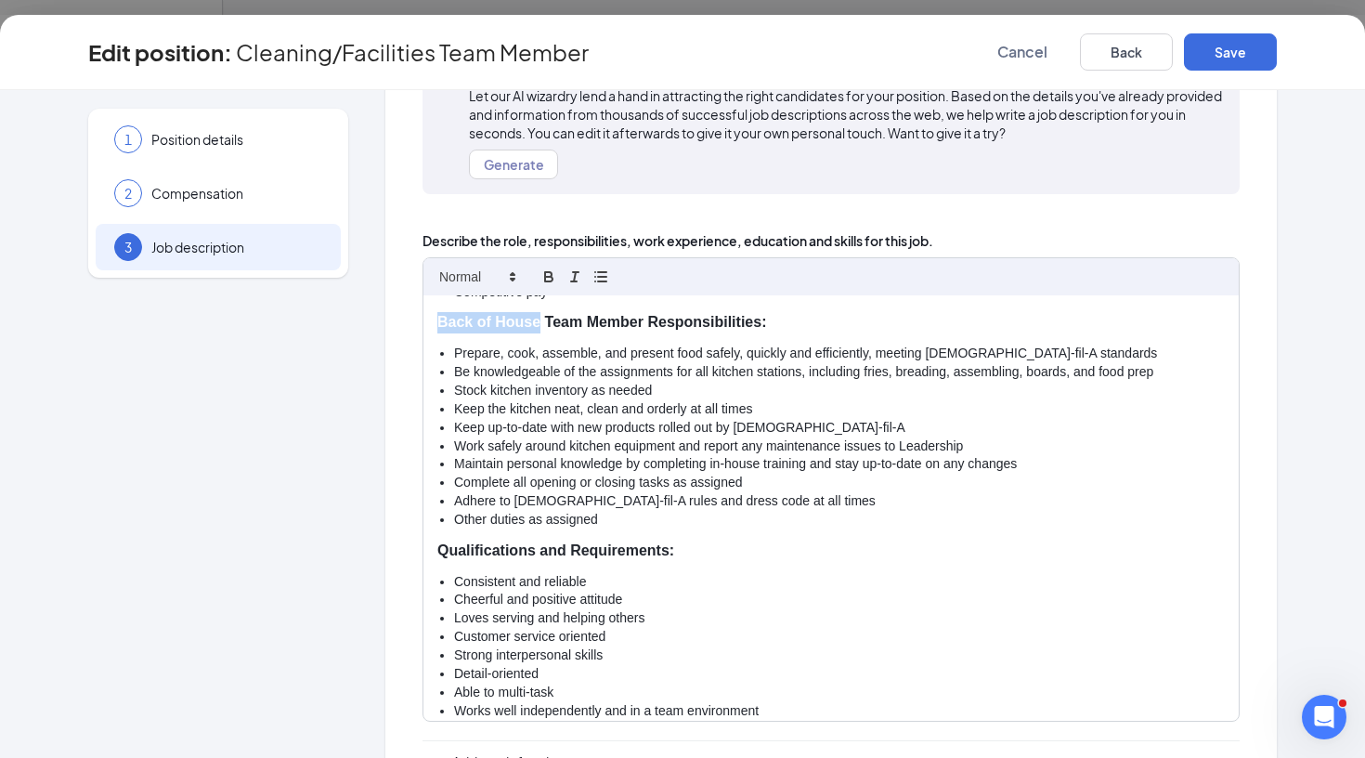
drag, startPoint x: 440, startPoint y: 316, endPoint x: 541, endPoint y: 314, distance: 100.3
click at [541, 314] on strong "Back of House Team Member Responsibilities:" at bounding box center [601, 322] width 329 height 16
click at [545, 345] on li "Prepare, cook, assemble, and present food safely, quickly and efficiently, meet…" at bounding box center [839, 354] width 771 height 19
